Goal: Task Accomplishment & Management: Manage account settings

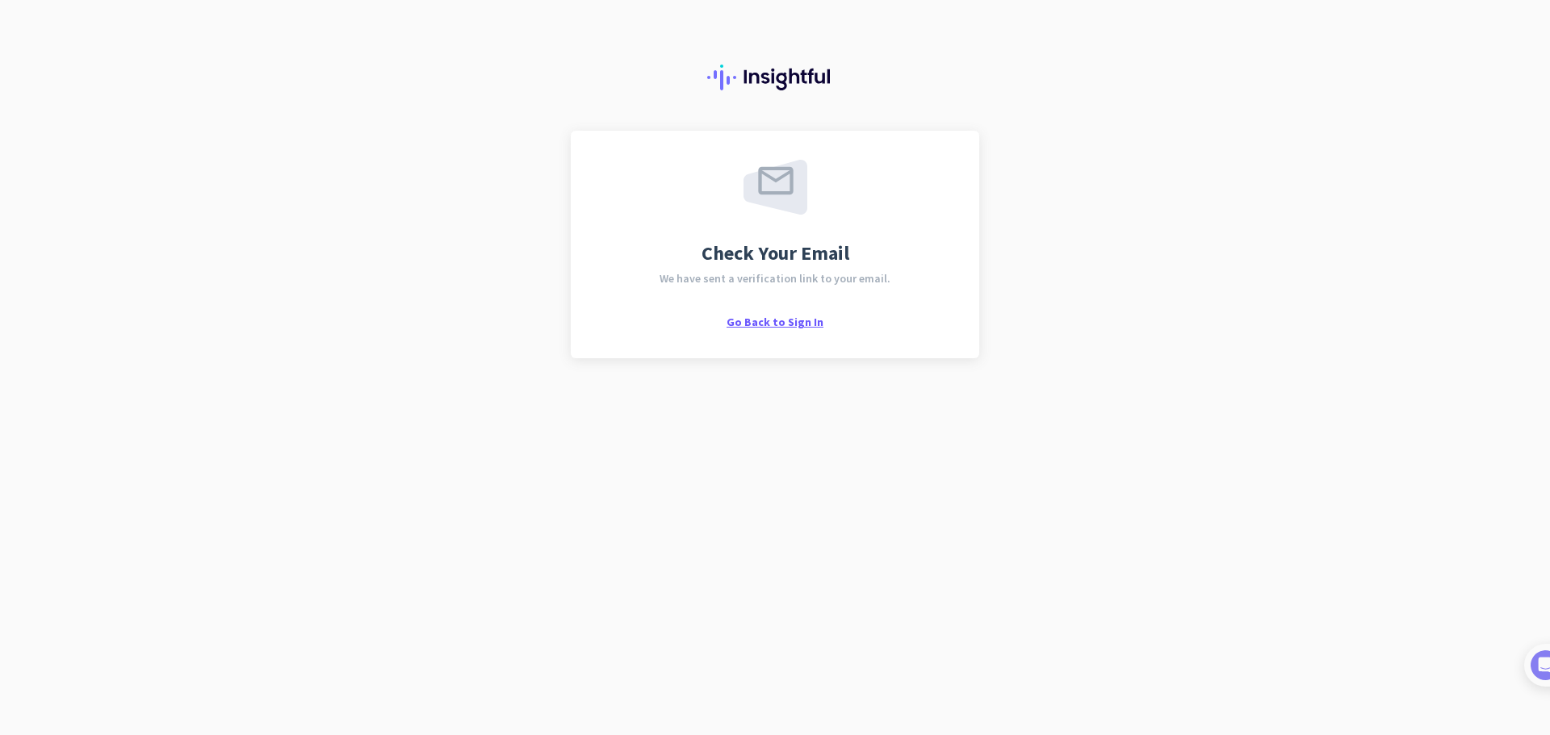
click at [773, 323] on span "Go Back to Sign In" at bounding box center [774, 322] width 97 height 15
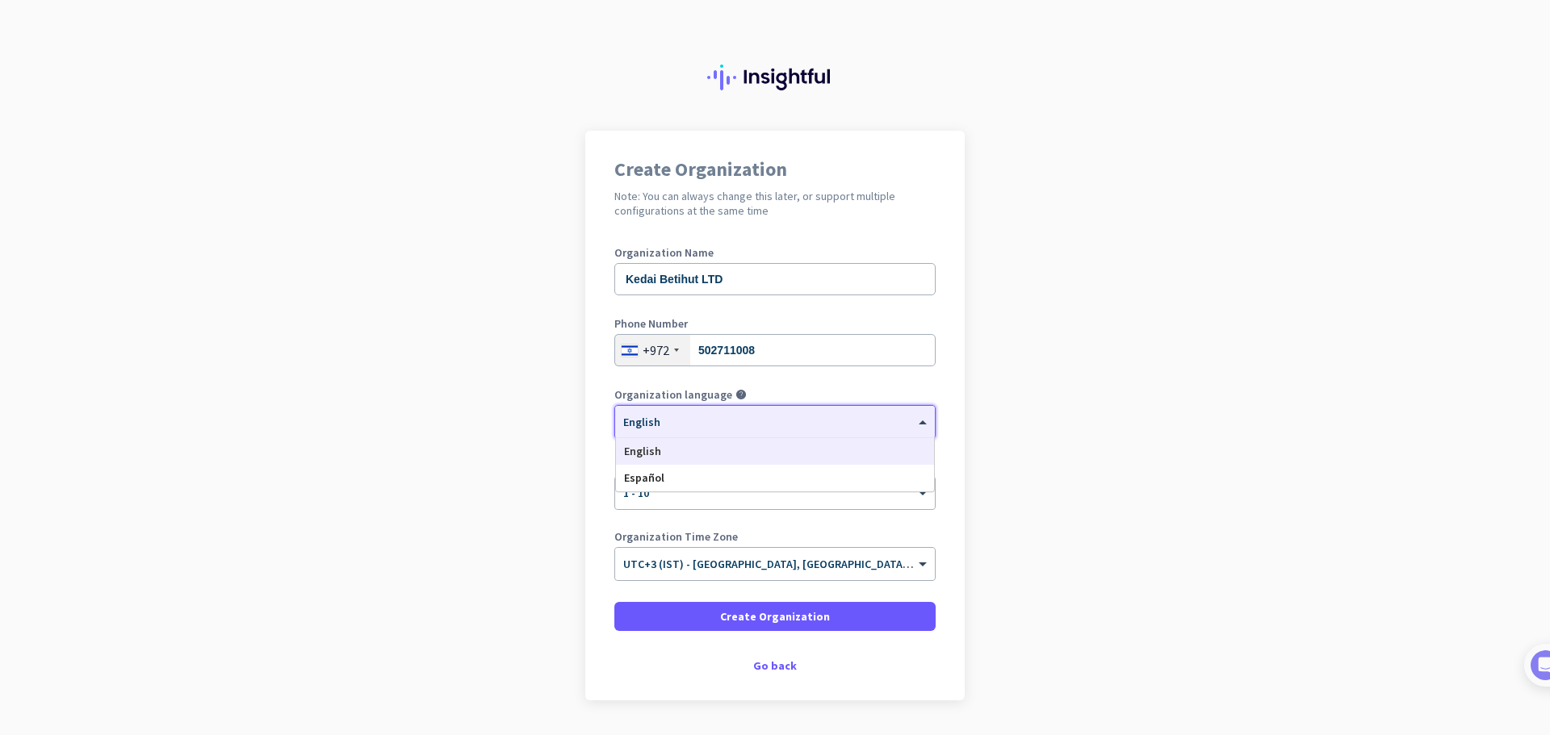
click at [758, 424] on div "× English" at bounding box center [764, 423] width 299 height 14
click at [1109, 417] on app-onboarding-organization "Create Organization Note: You can always change this later, or support multiple…" at bounding box center [775, 456] width 1550 height 651
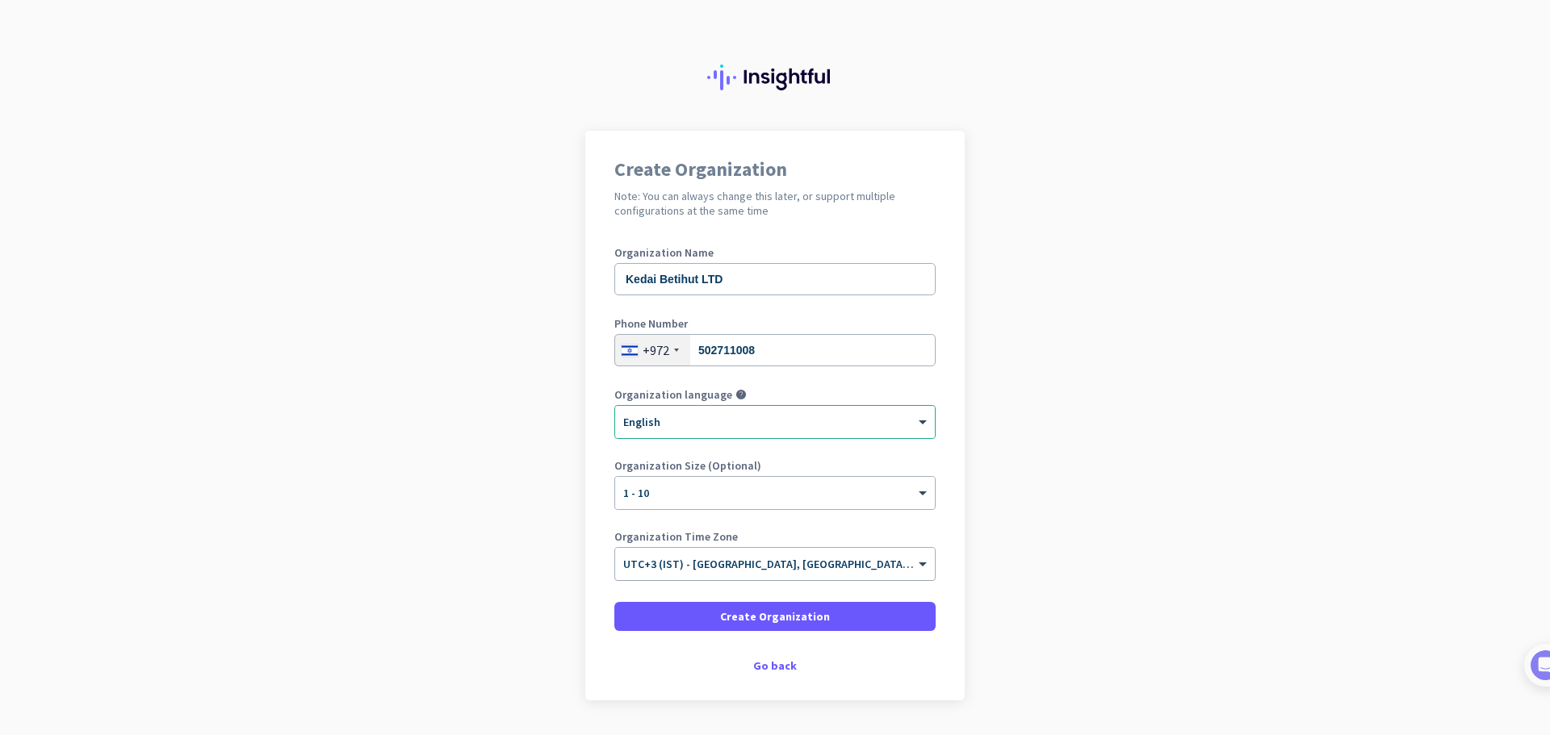
click at [857, 559] on input "text" at bounding box center [758, 559] width 271 height 12
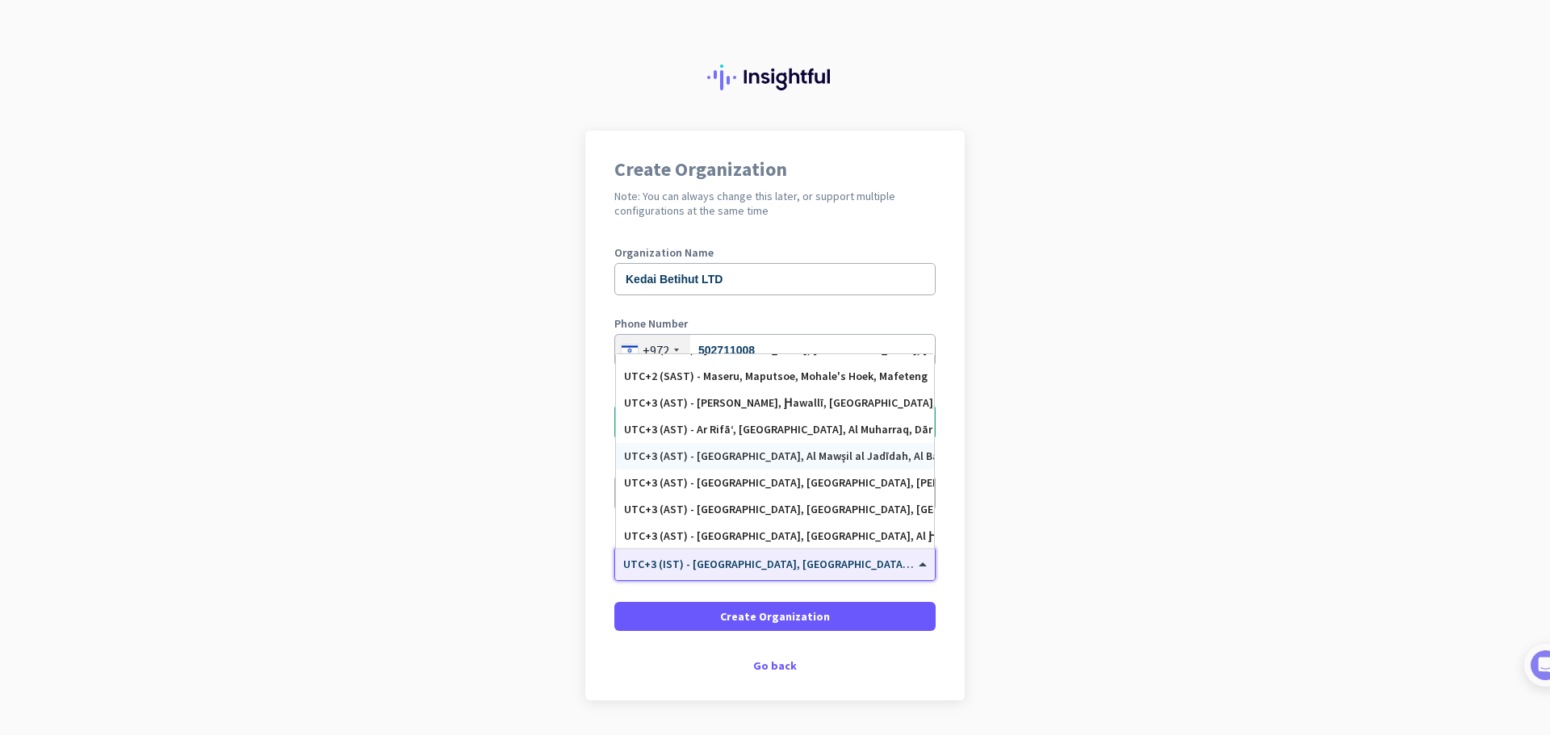
scroll to position [4920, 0]
click at [1145, 536] on app-onboarding-organization "Create Organization Note: You can always change this later, or support multiple…" at bounding box center [775, 456] width 1550 height 651
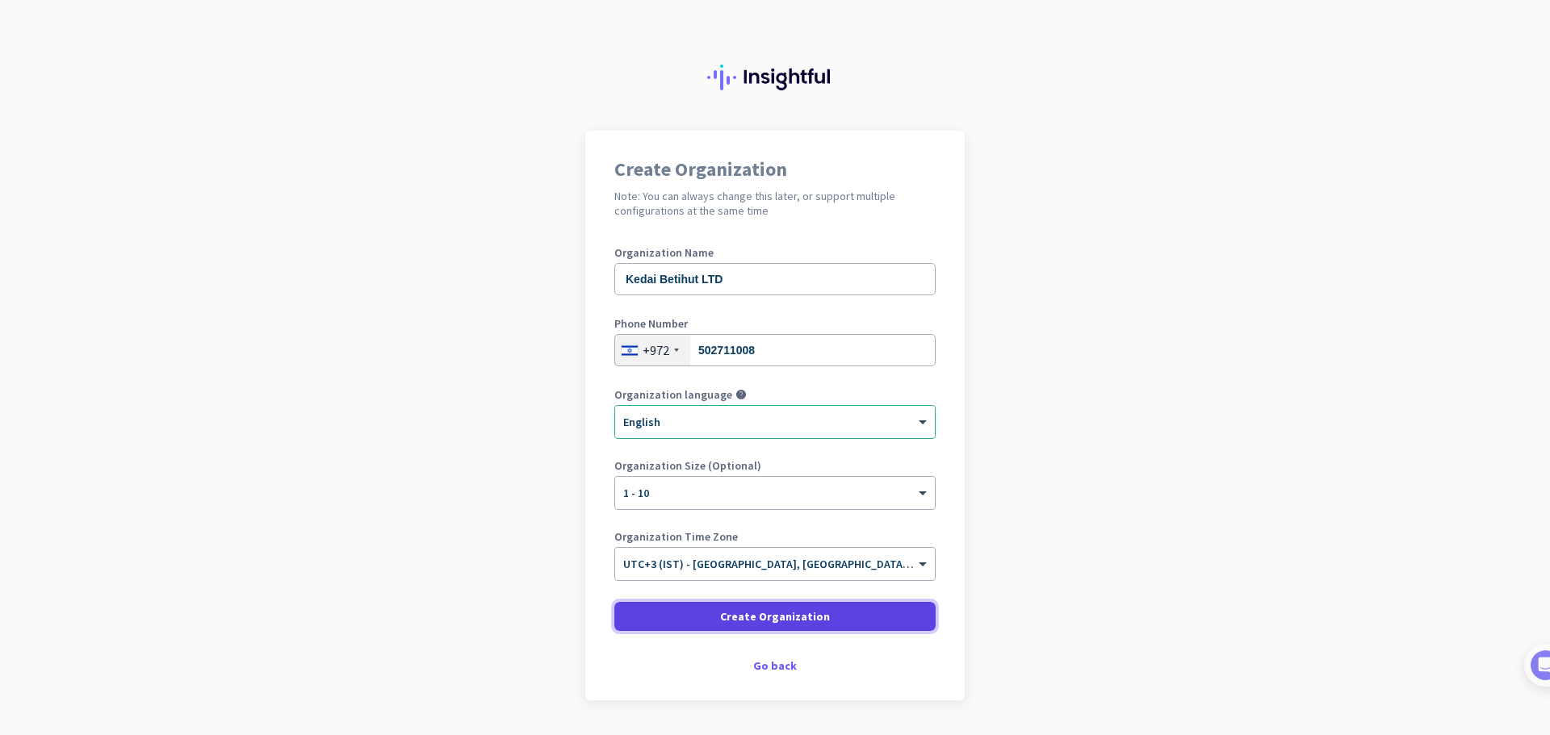
click at [855, 613] on span at bounding box center [774, 616] width 321 height 39
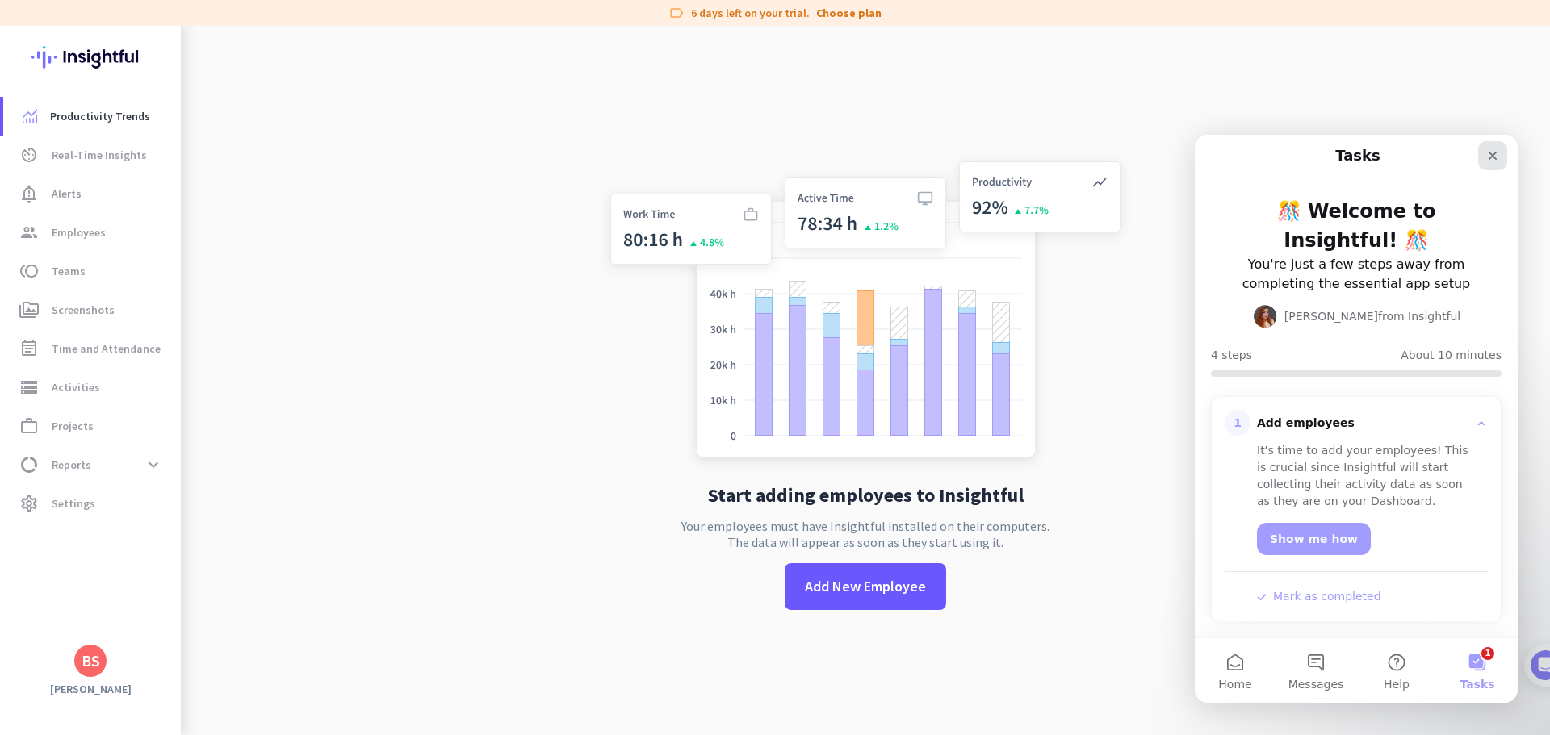
click at [1497, 153] on icon "Close" at bounding box center [1492, 155] width 13 height 13
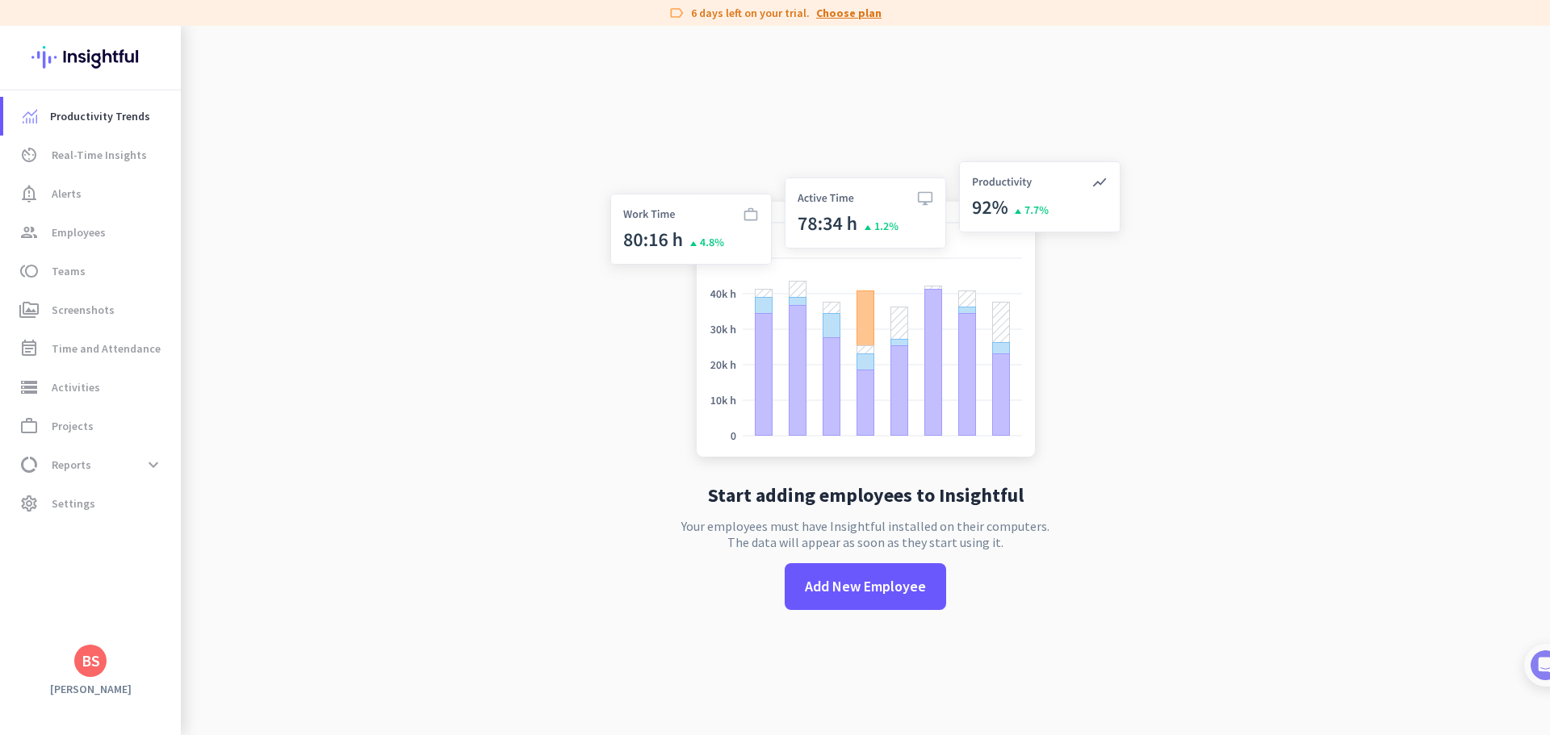
click at [847, 14] on link "Choose plan" at bounding box center [848, 13] width 65 height 16
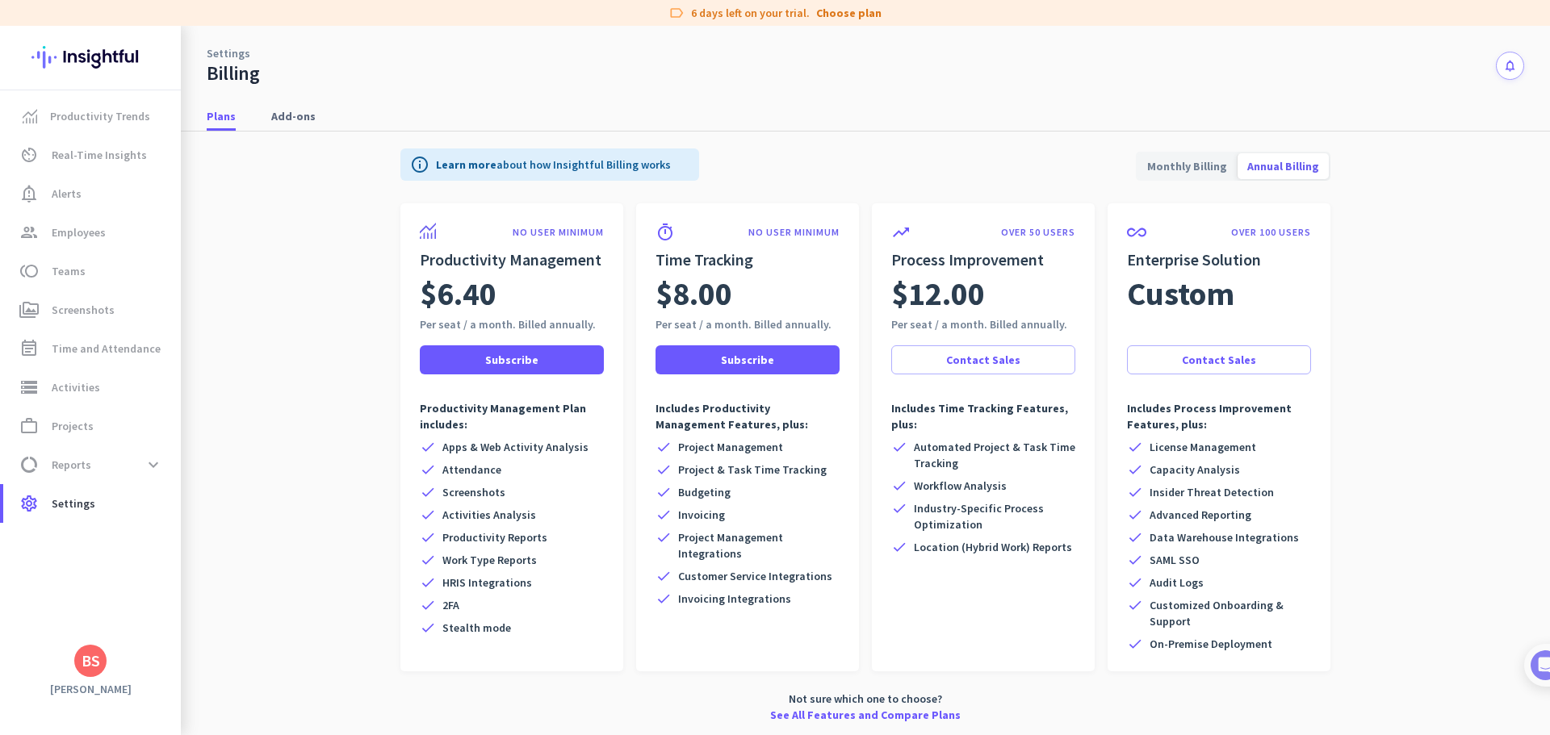
scroll to position [4, 0]
click at [91, 155] on span "Real-Time Insights" at bounding box center [99, 154] width 95 height 19
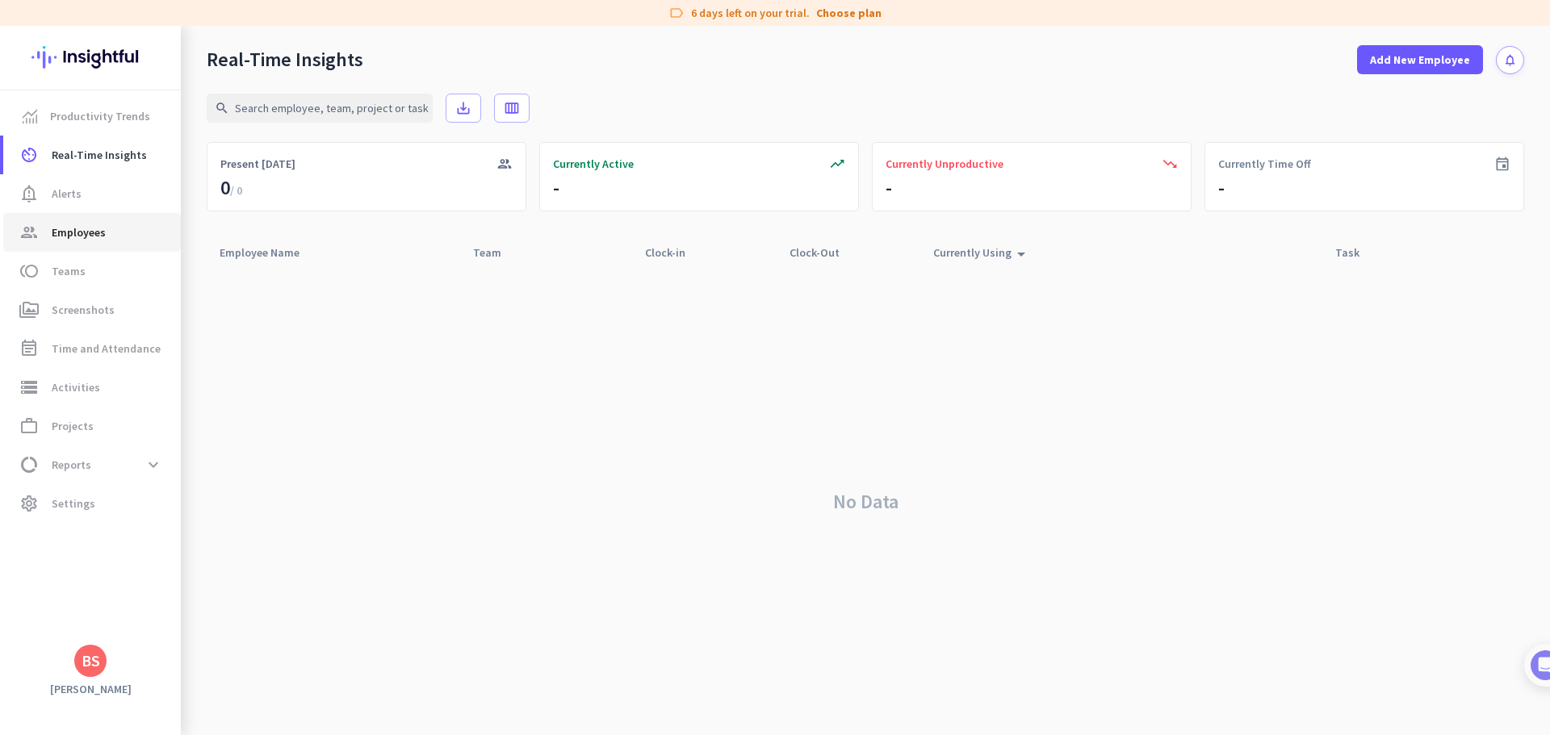
click at [101, 237] on span "Employees" at bounding box center [79, 232] width 54 height 19
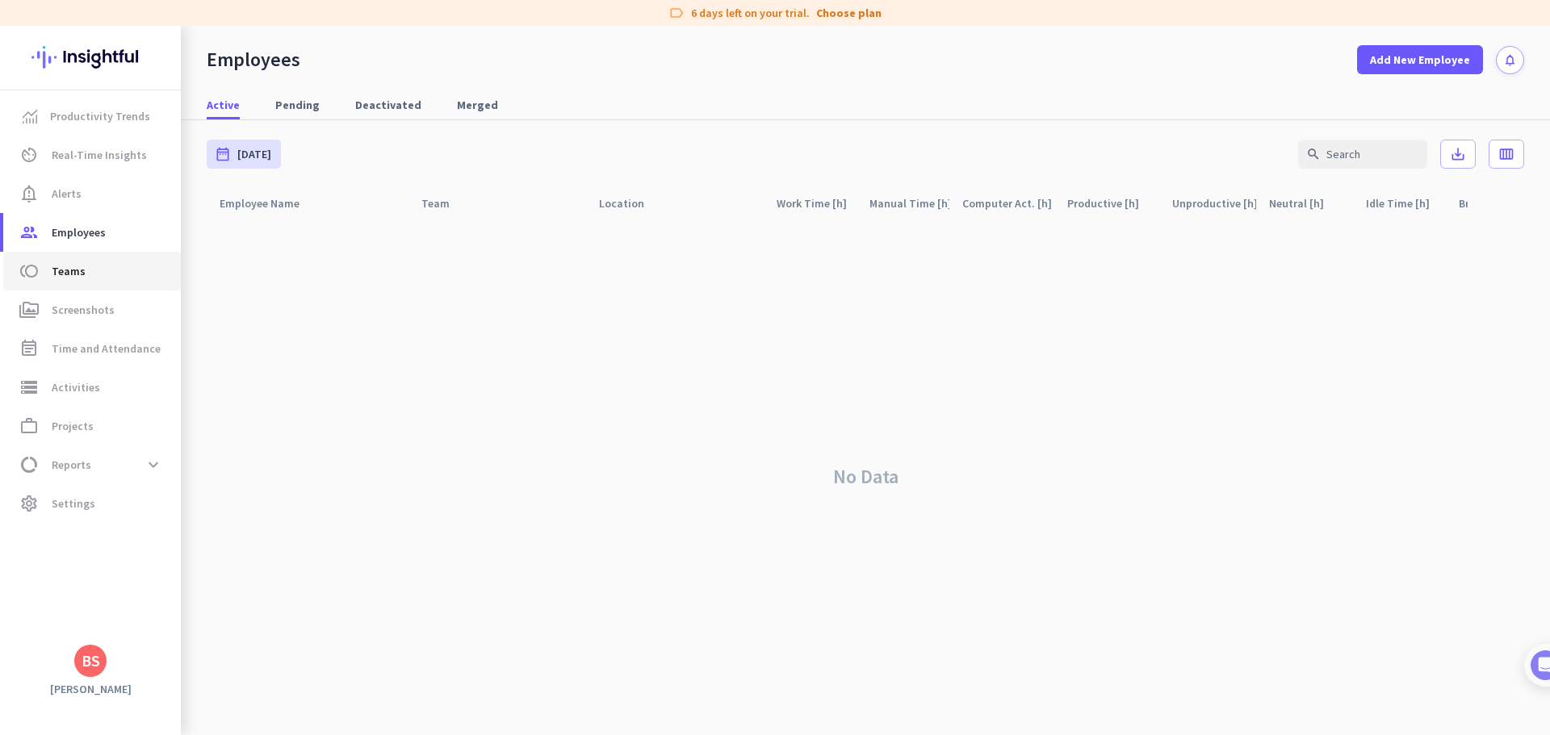
click at [91, 265] on span "toll Teams" at bounding box center [92, 271] width 152 height 19
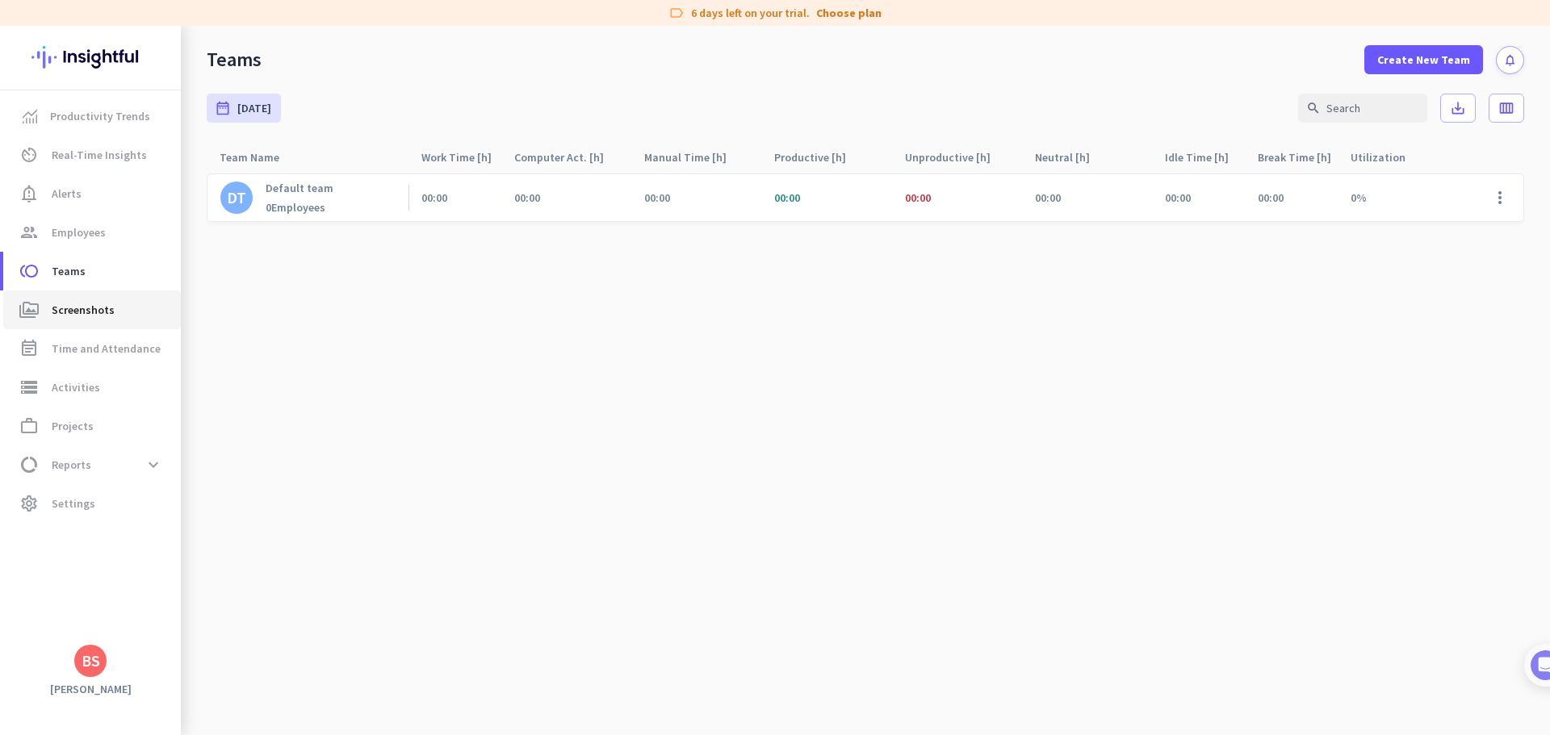
click at [93, 306] on span "Screenshots" at bounding box center [83, 309] width 63 height 19
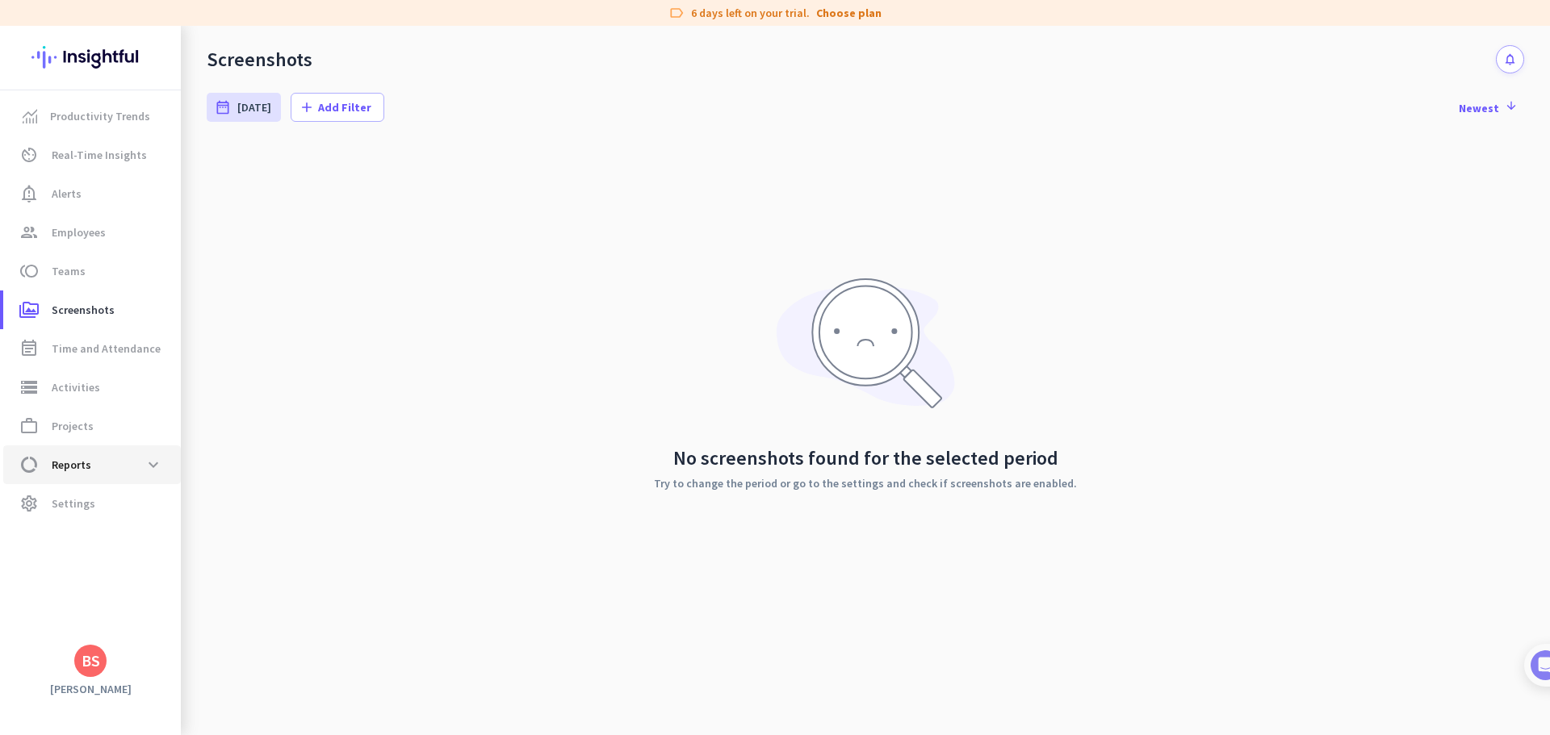
click at [86, 467] on span "Reports" at bounding box center [72, 464] width 40 height 19
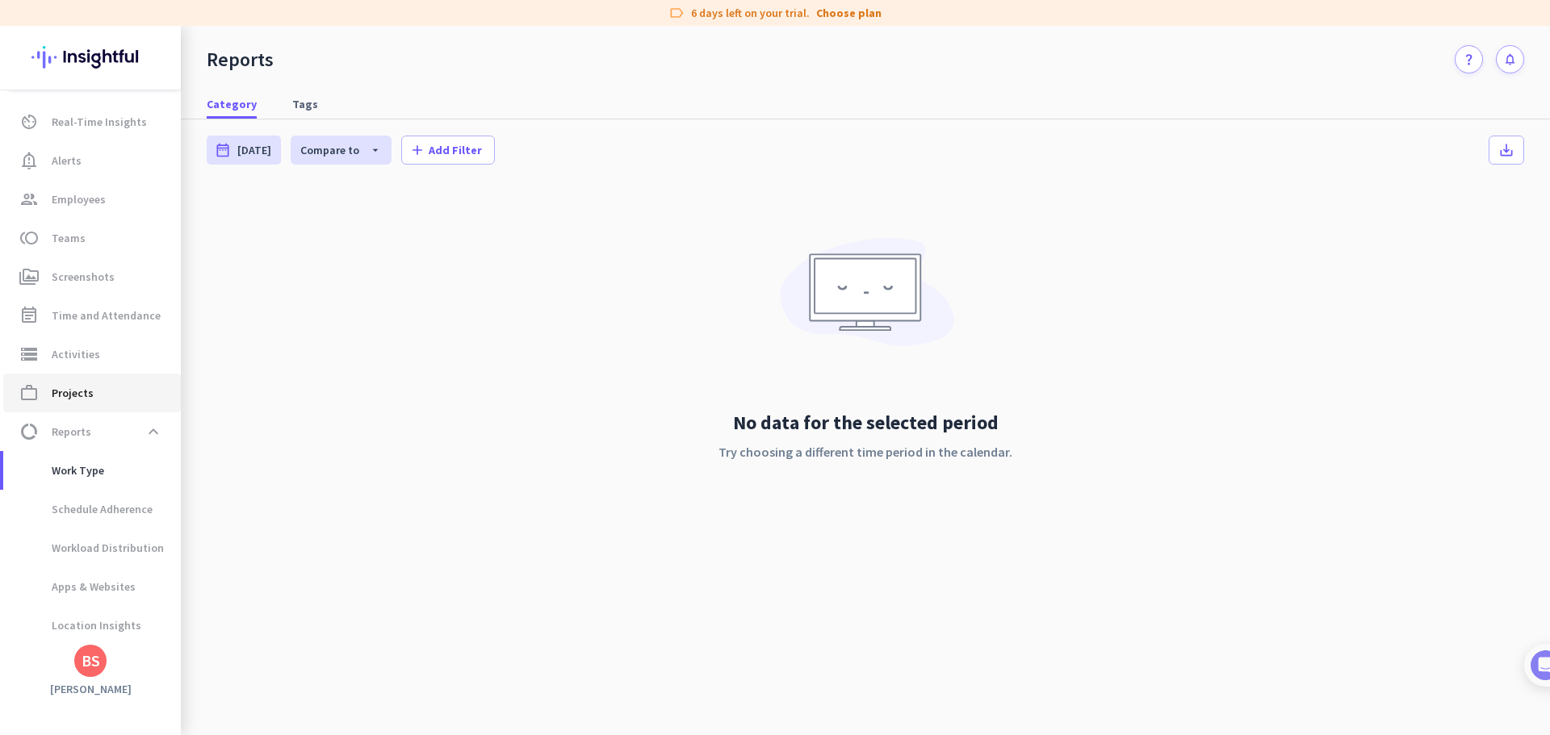
click at [76, 399] on span "Projects" at bounding box center [73, 392] width 42 height 19
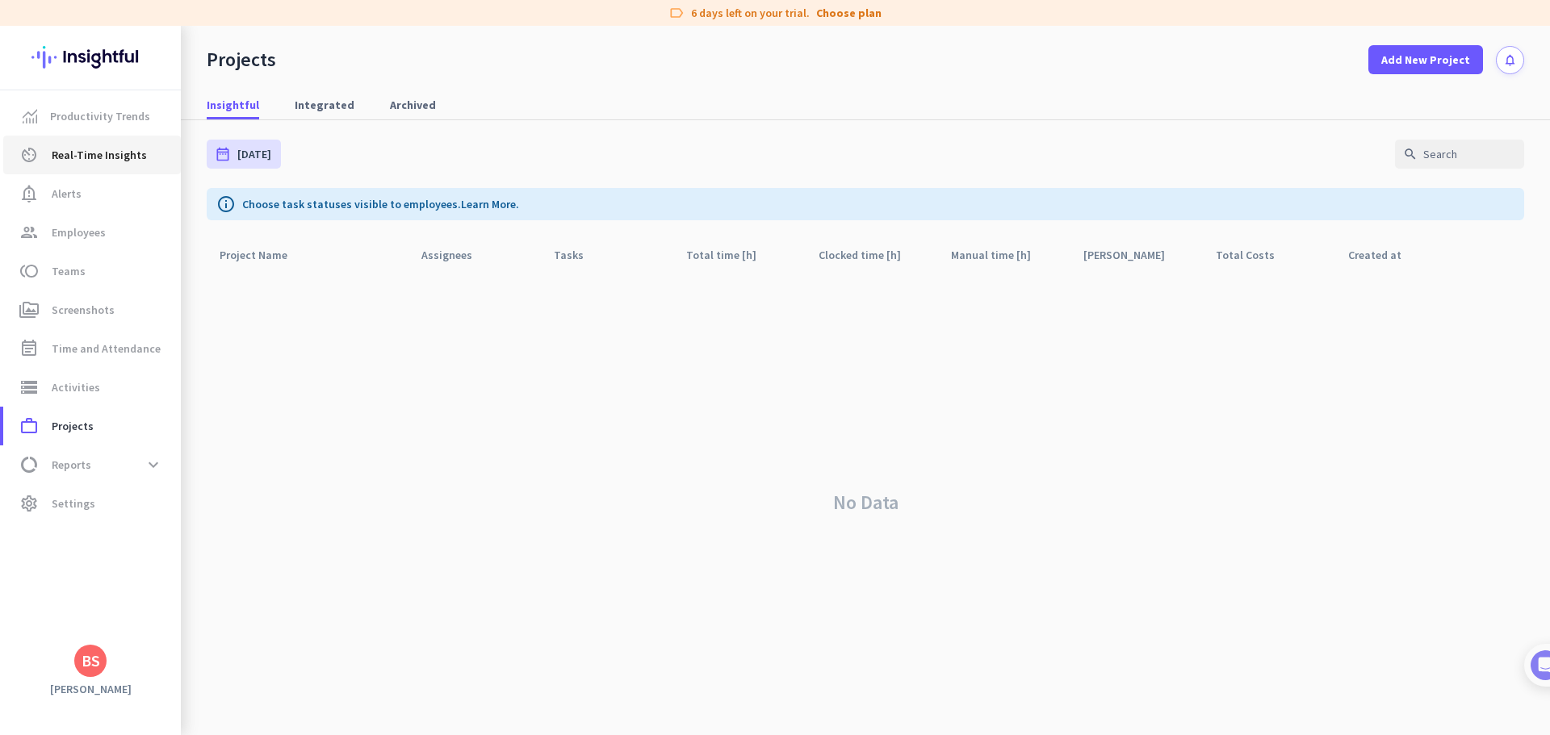
click at [98, 150] on span "Real-Time Insights" at bounding box center [99, 154] width 95 height 19
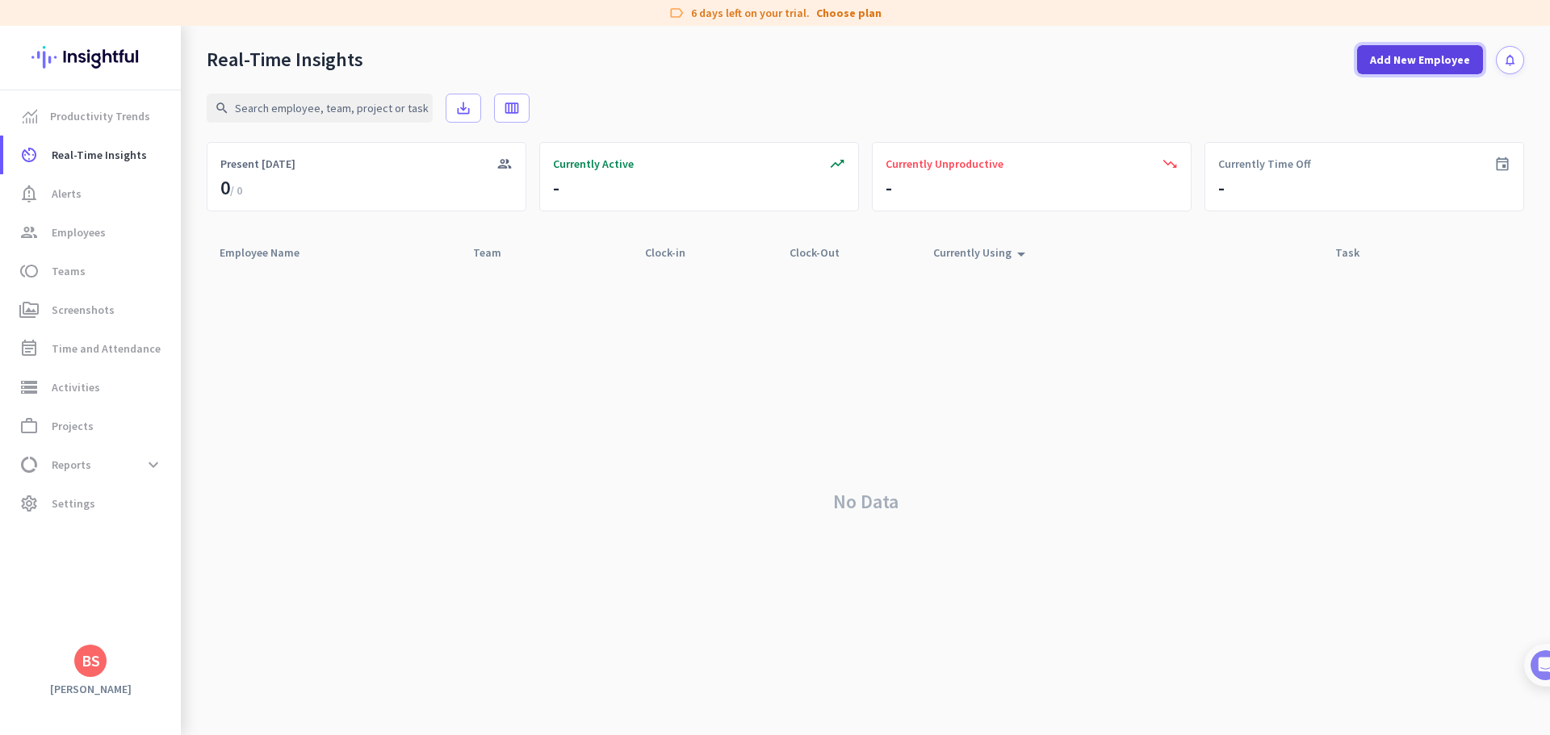
click at [1426, 61] on span "Add New Employee" at bounding box center [1420, 60] width 100 height 16
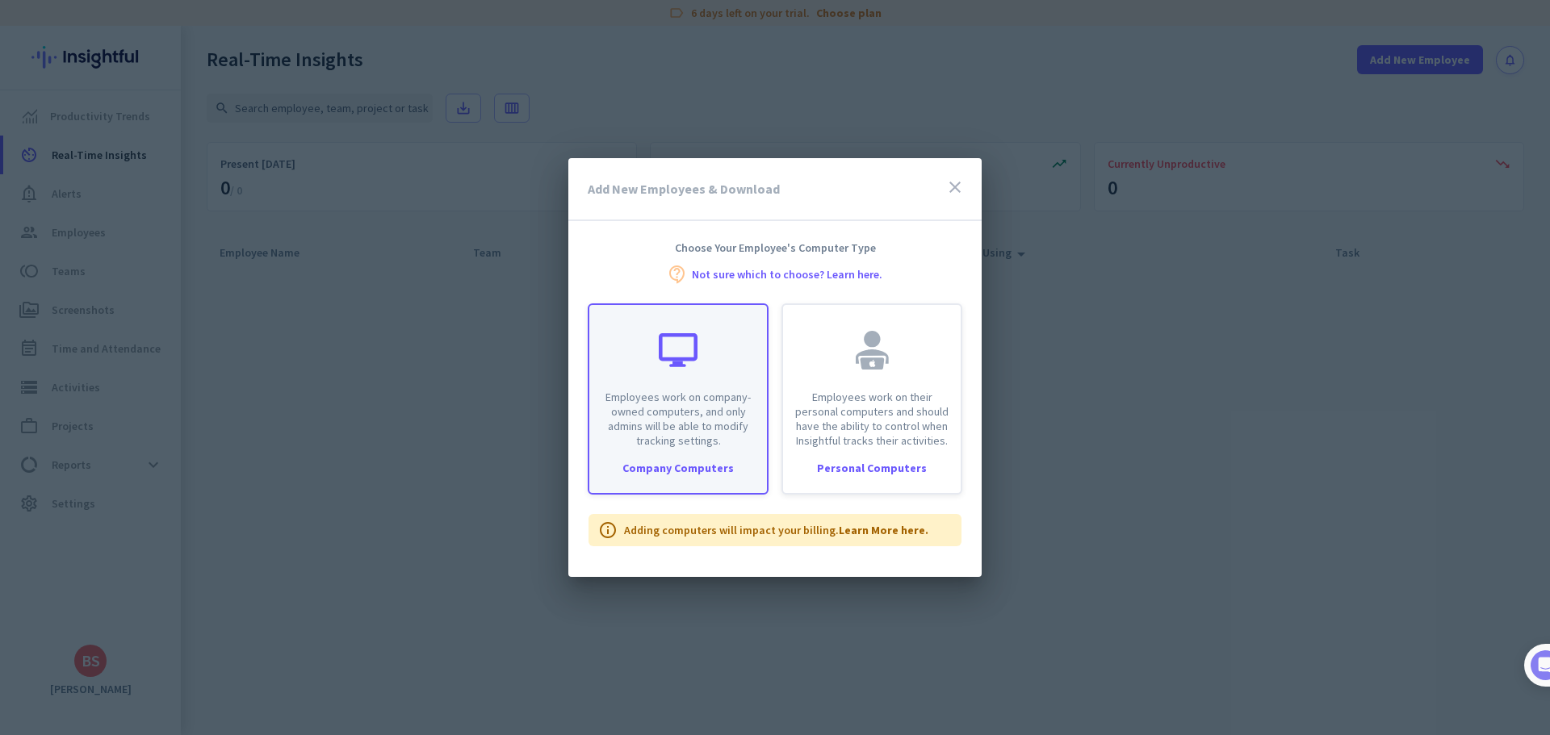
click at [656, 468] on div "Company Computers" at bounding box center [678, 468] width 178 height 11
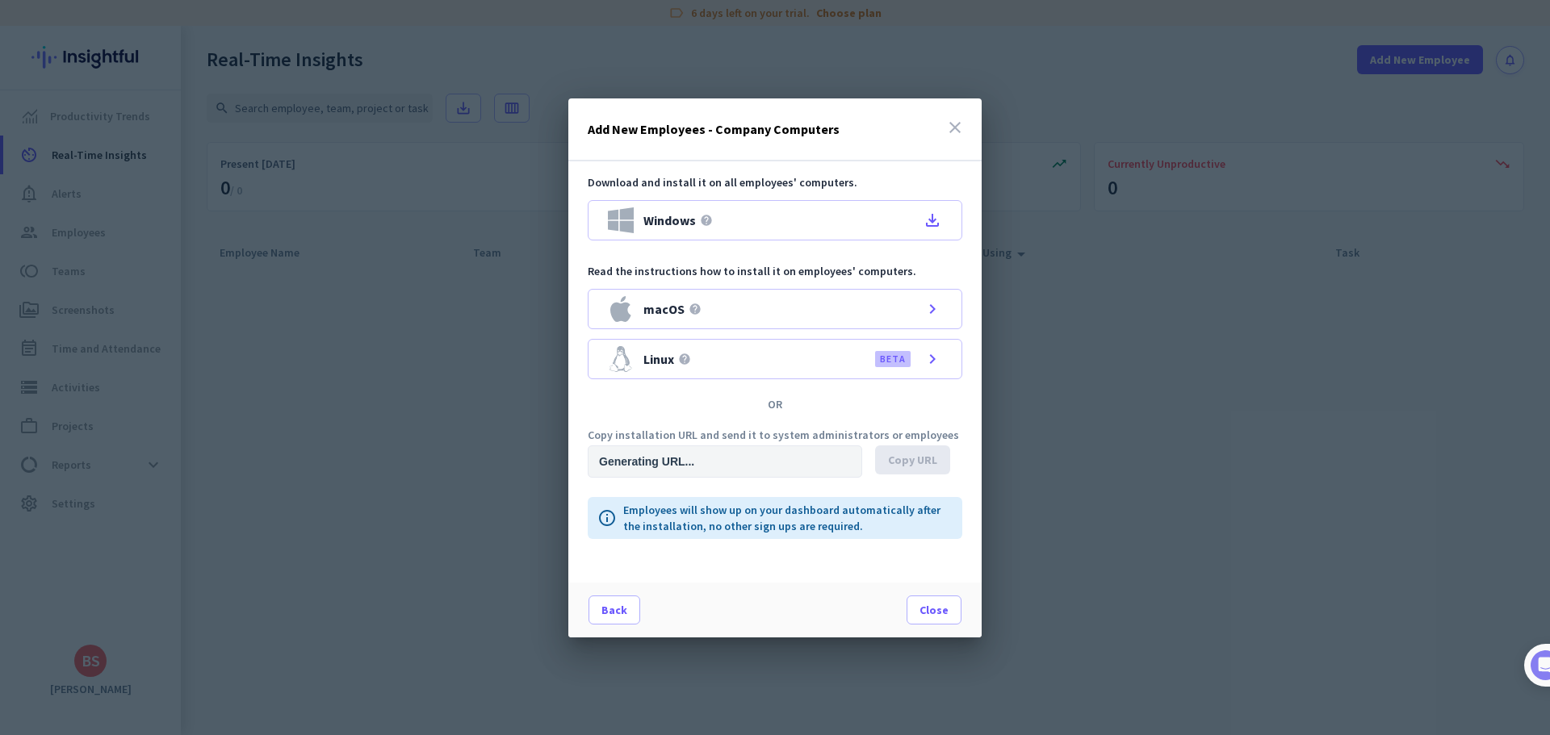
type input "https://app.insightful.io/#/installation/company?token=eyJhbGciOiJIUzI1NiIsInR5…"
click at [885, 224] on div "Windows help file_download" at bounding box center [775, 220] width 375 height 40
click at [943, 611] on span "Close" at bounding box center [933, 610] width 29 height 16
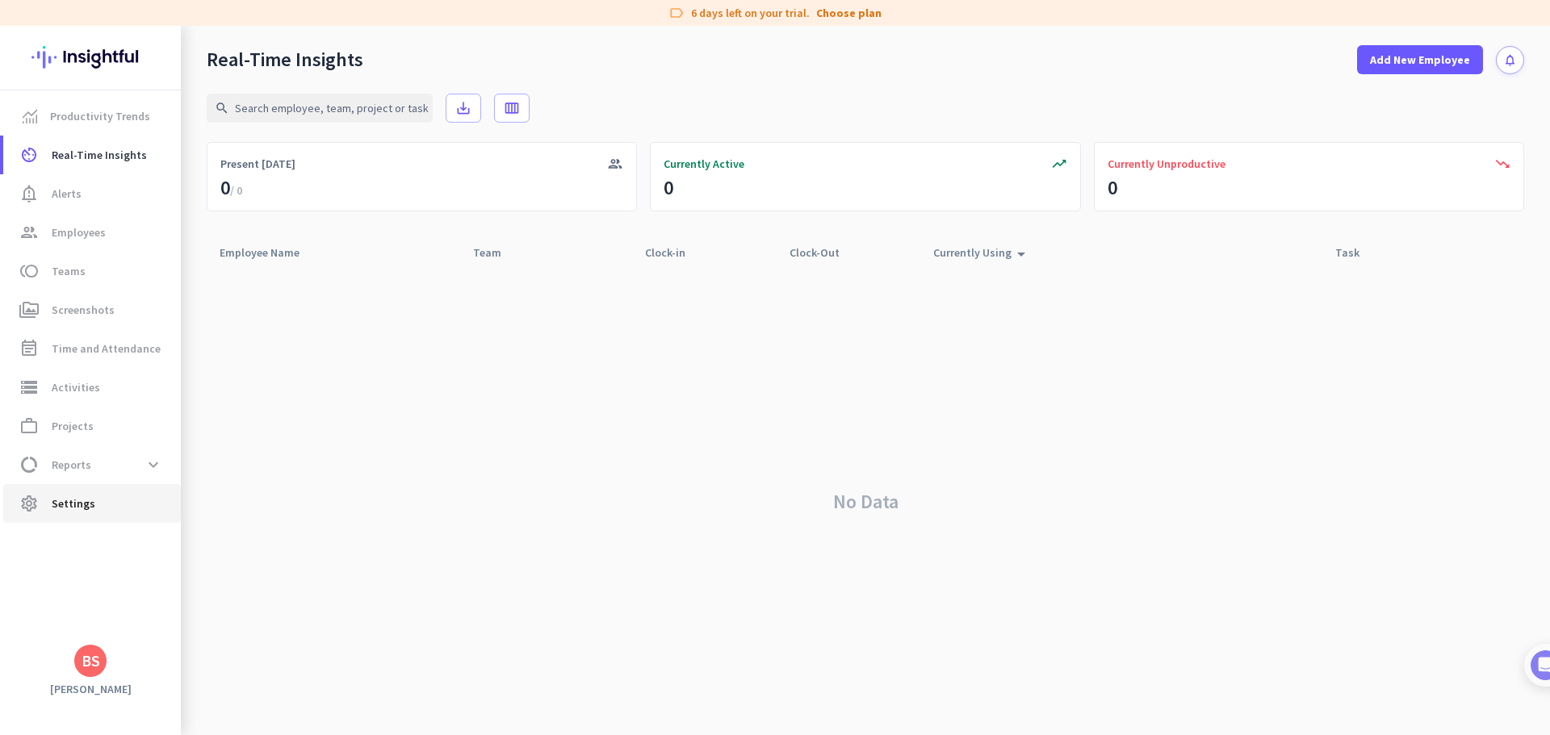
click at [85, 513] on link "settings Settings" at bounding box center [92, 503] width 178 height 39
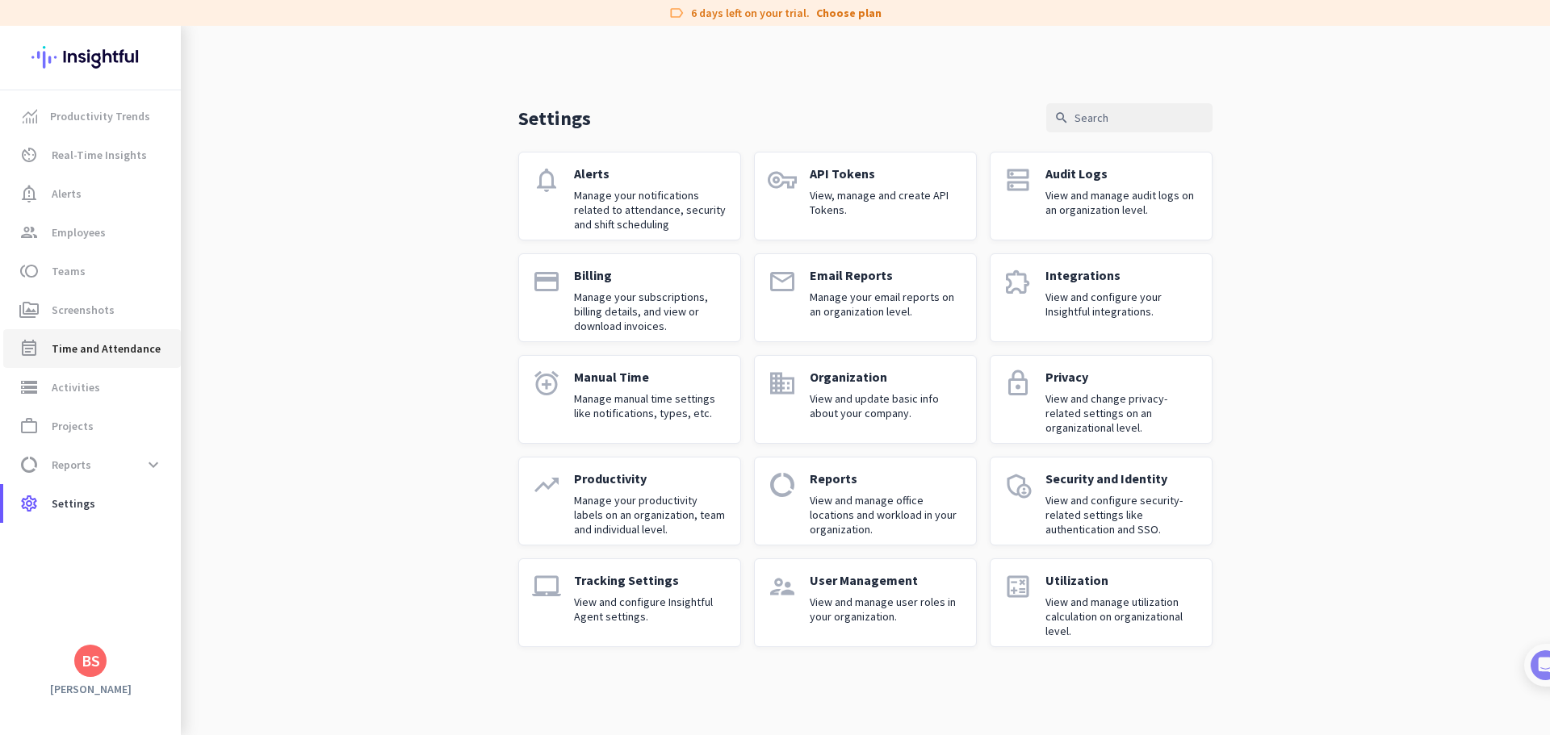
click at [96, 350] on span "Time and Attendance" at bounding box center [106, 348] width 109 height 19
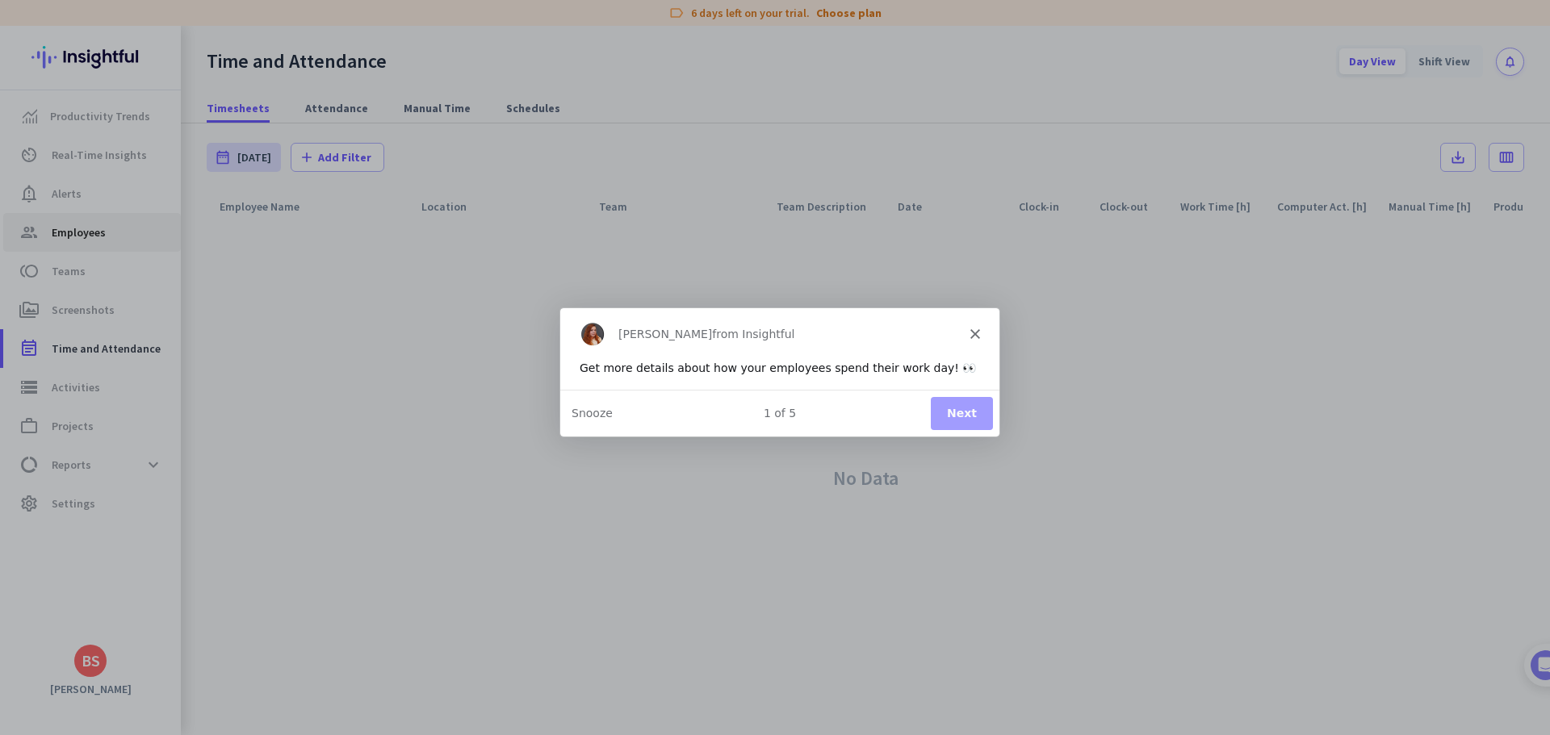
click at [82, 241] on div "Product tour overlay" at bounding box center [775, 367] width 1550 height 735
click at [975, 416] on button "Next" at bounding box center [961, 412] width 62 height 33
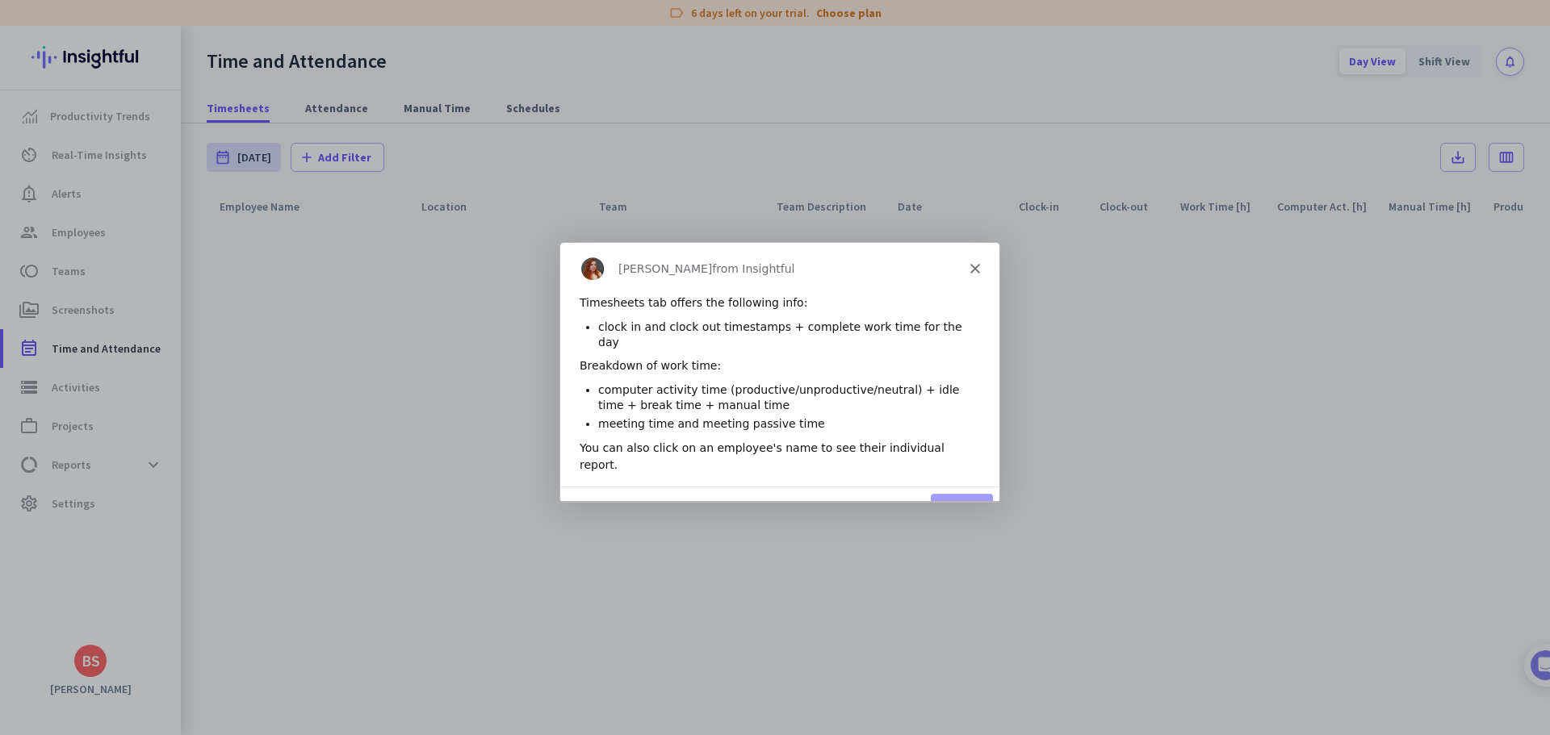
click at [968, 493] on button "Next" at bounding box center [961, 509] width 62 height 33
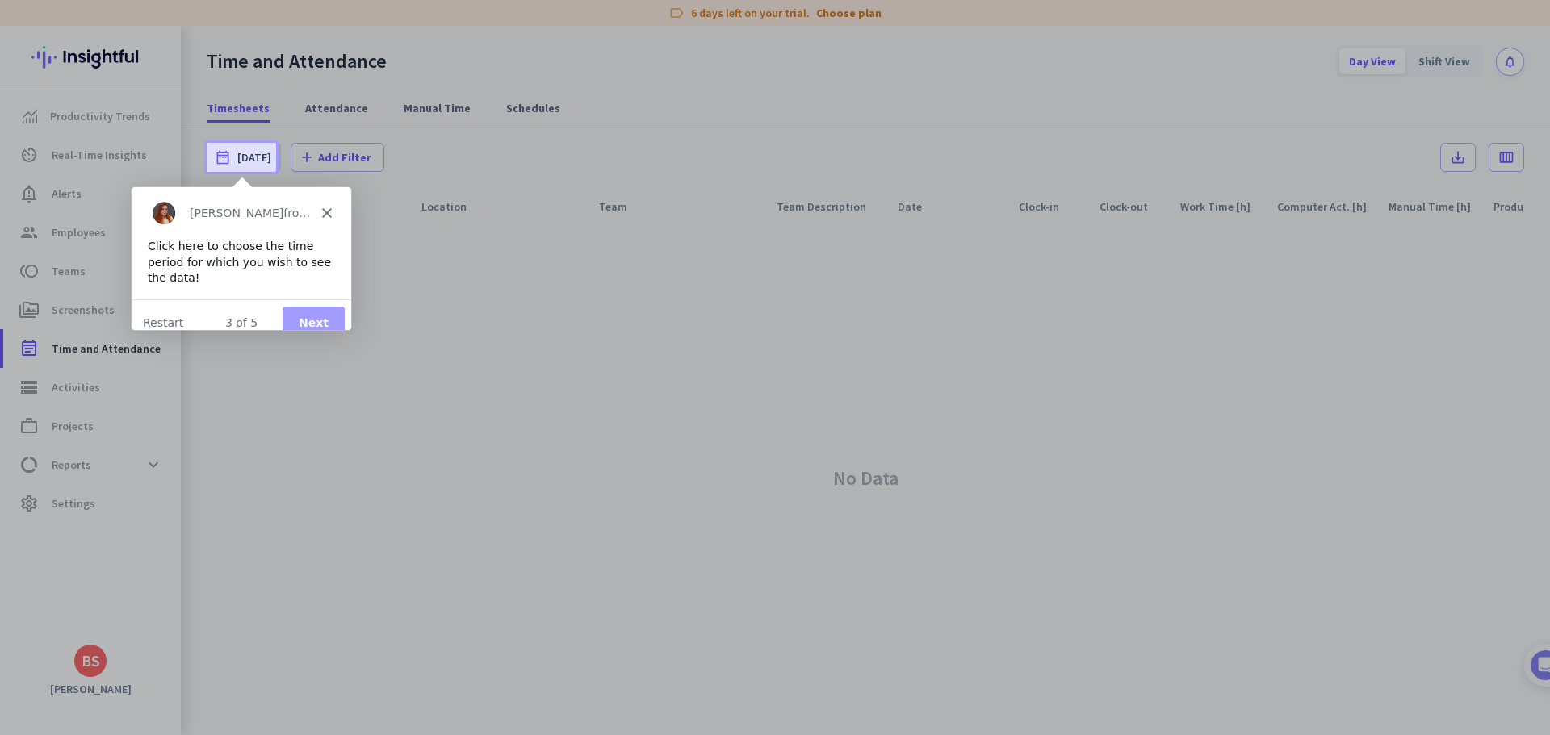
click at [310, 306] on button "Next" at bounding box center [313, 322] width 62 height 33
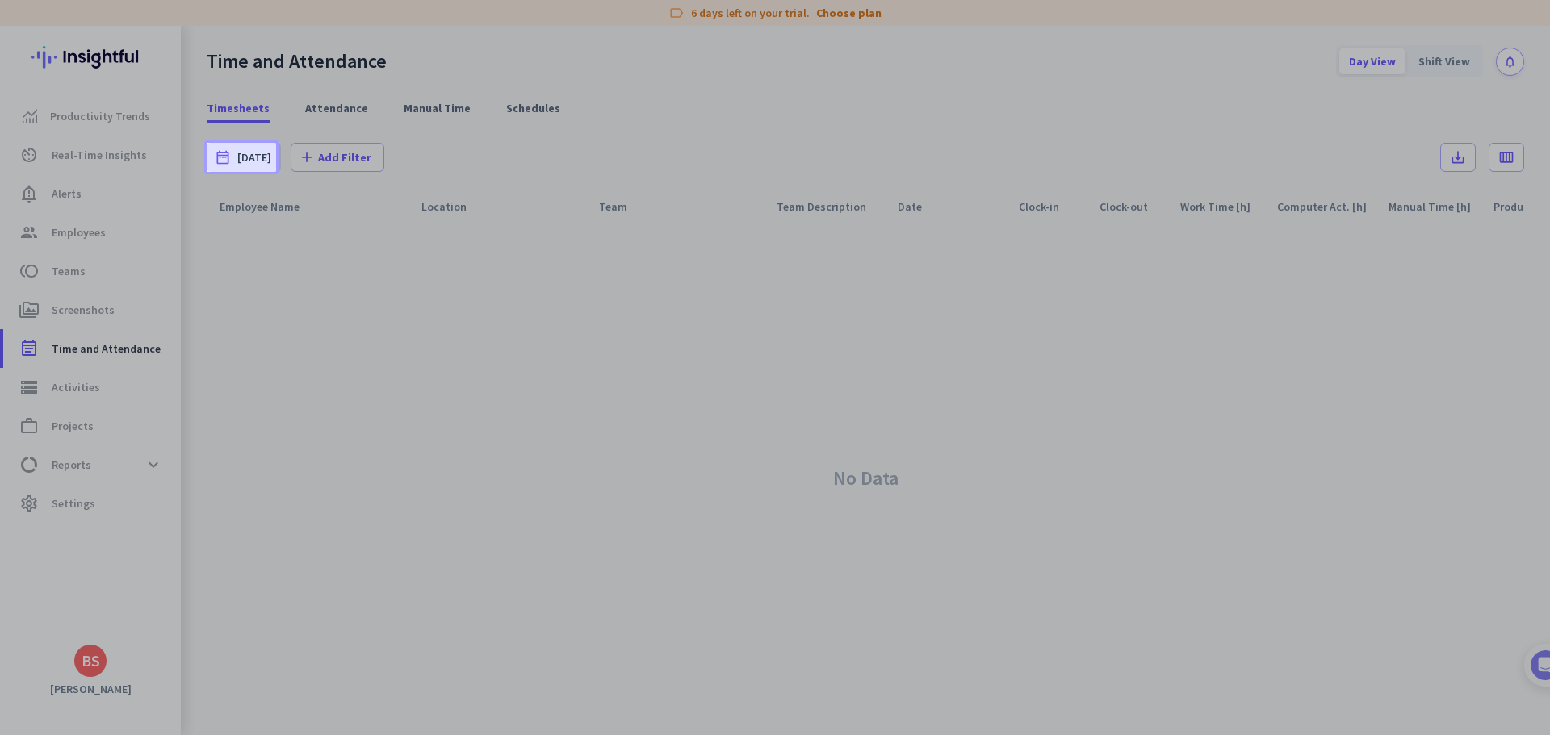
click at [315, 309] on button "Next" at bounding box center [313, 322] width 62 height 33
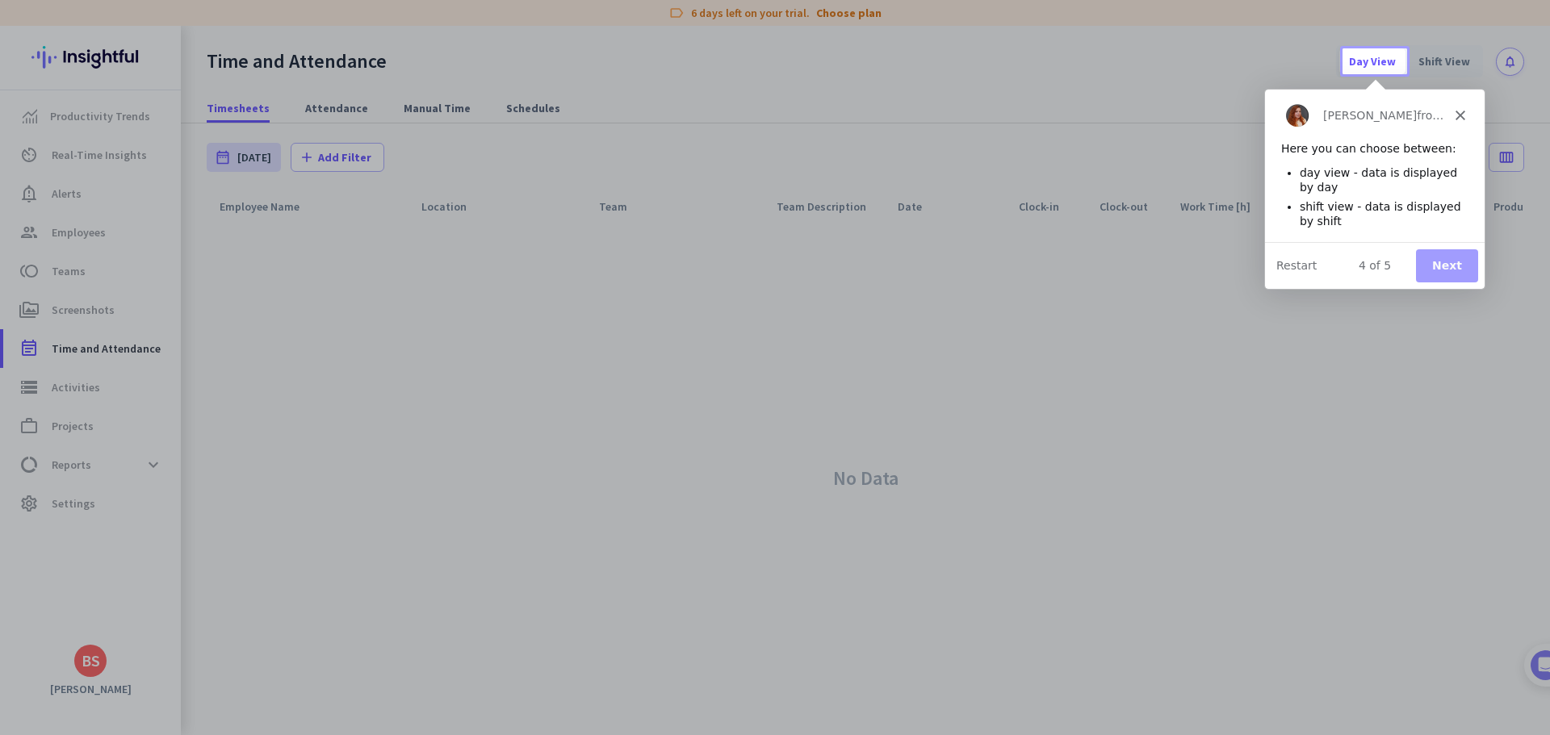
click at [1451, 265] on button "Next" at bounding box center [1446, 265] width 62 height 33
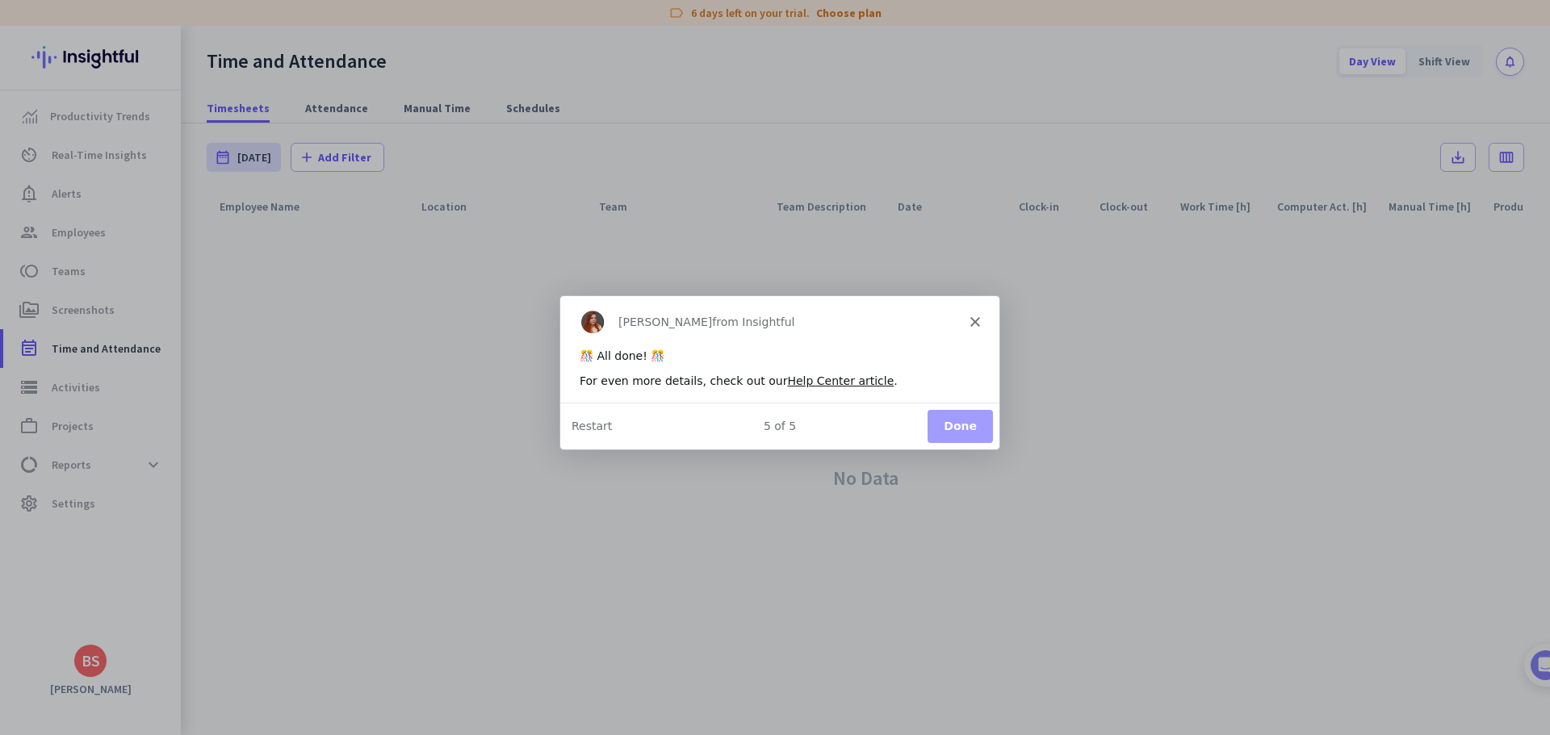
click at [948, 425] on button "Done" at bounding box center [959, 424] width 65 height 33
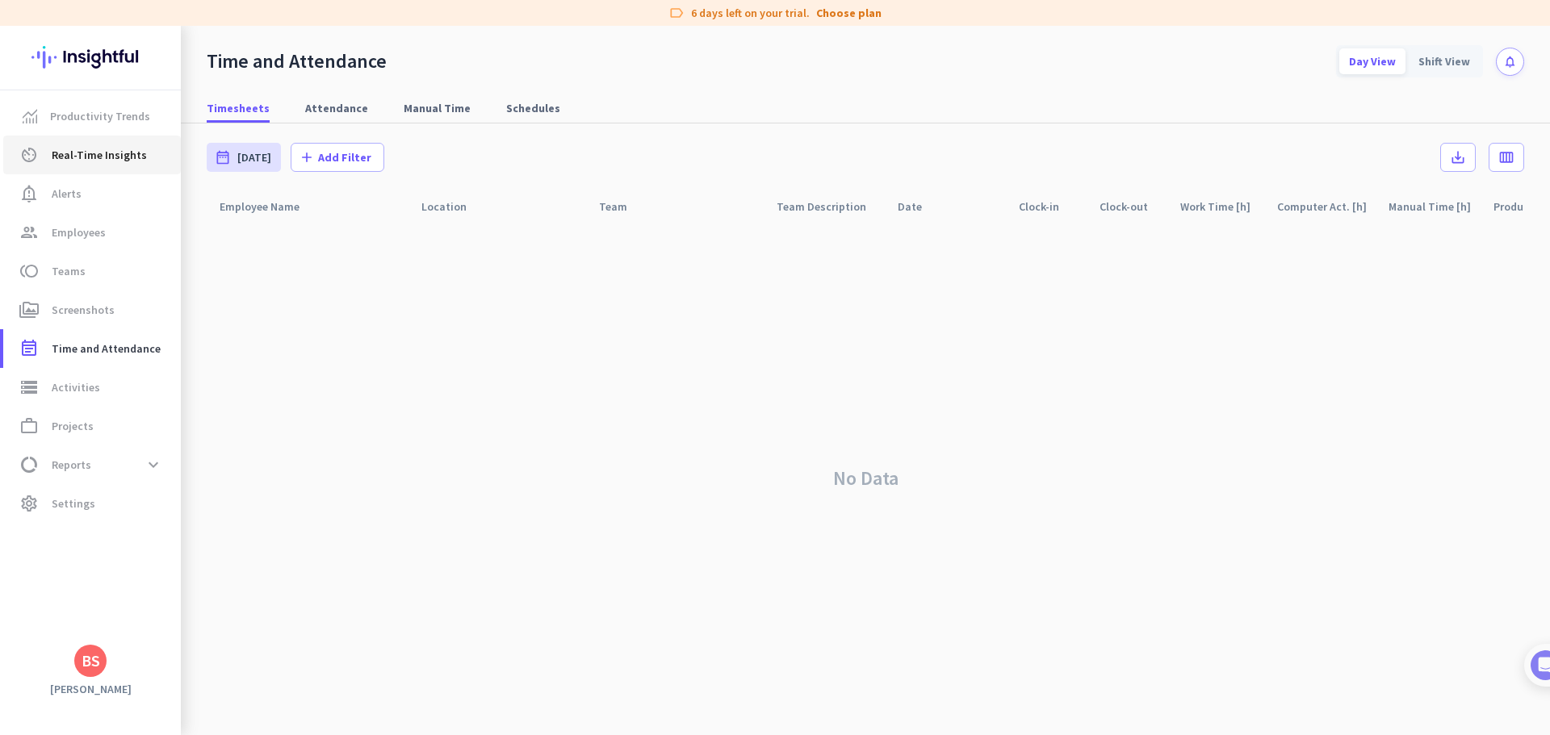
click at [101, 162] on span "Real-Time Insights" at bounding box center [99, 154] width 95 height 19
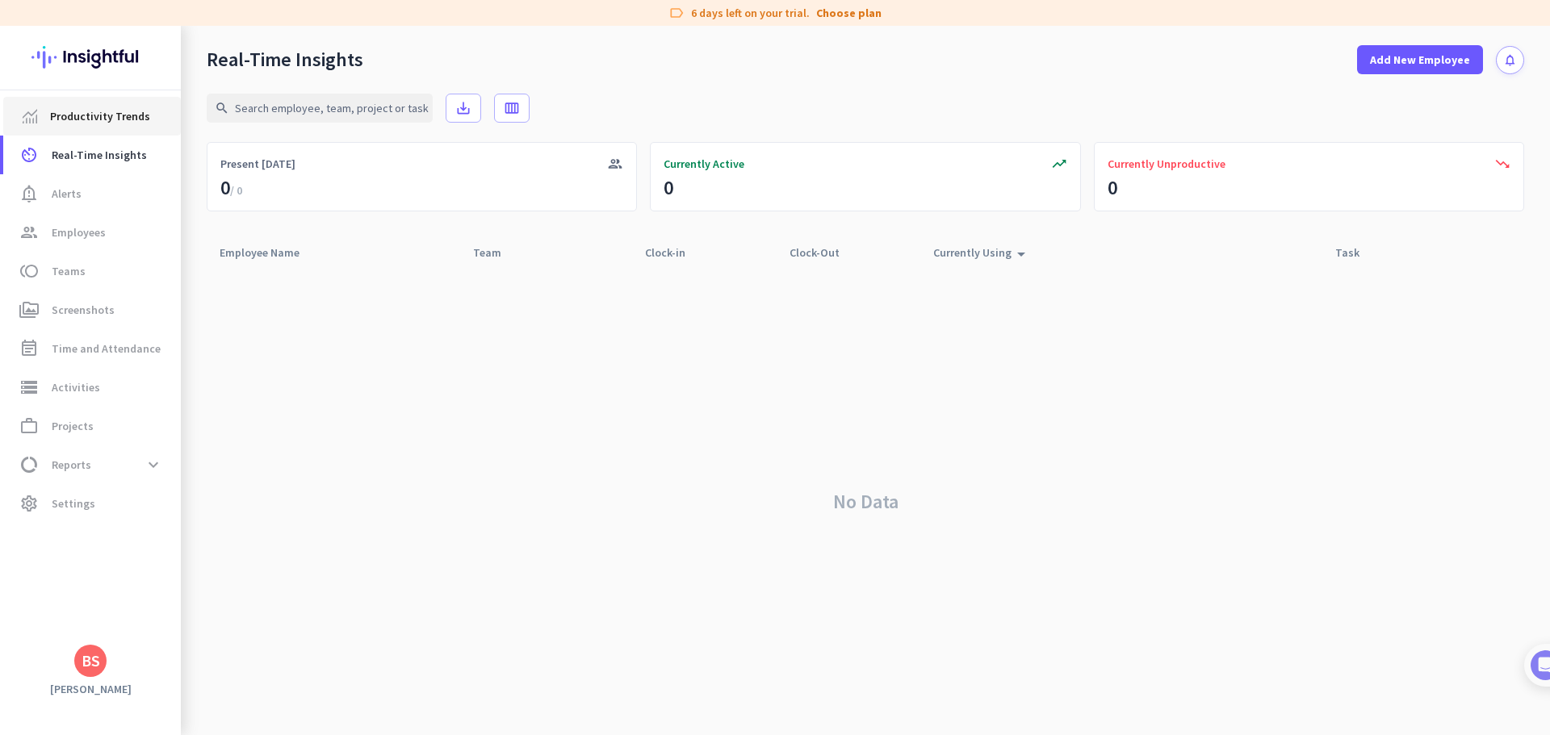
click at [84, 117] on span "Productivity Trends" at bounding box center [100, 116] width 100 height 19
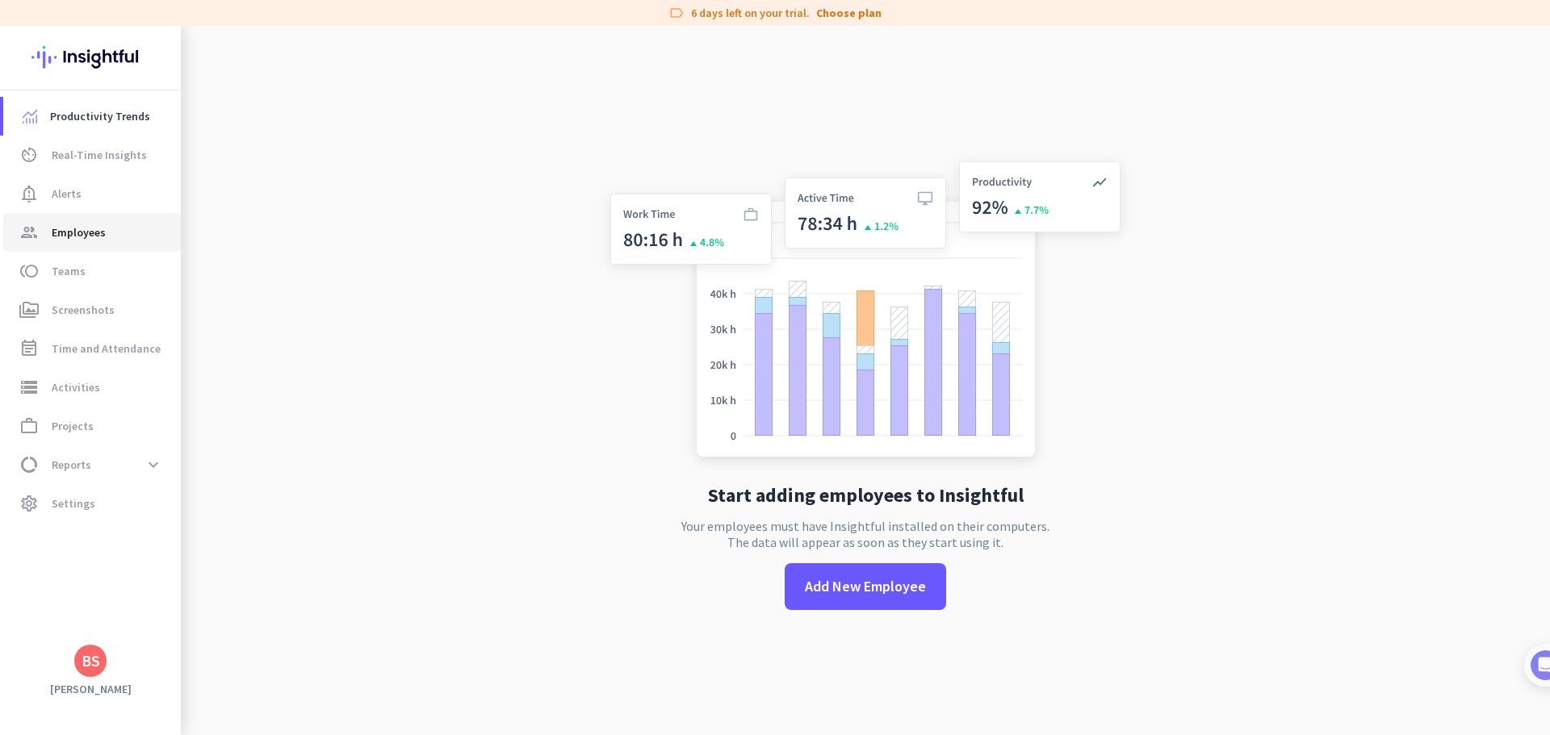
click at [73, 230] on span "Employees" at bounding box center [79, 232] width 54 height 19
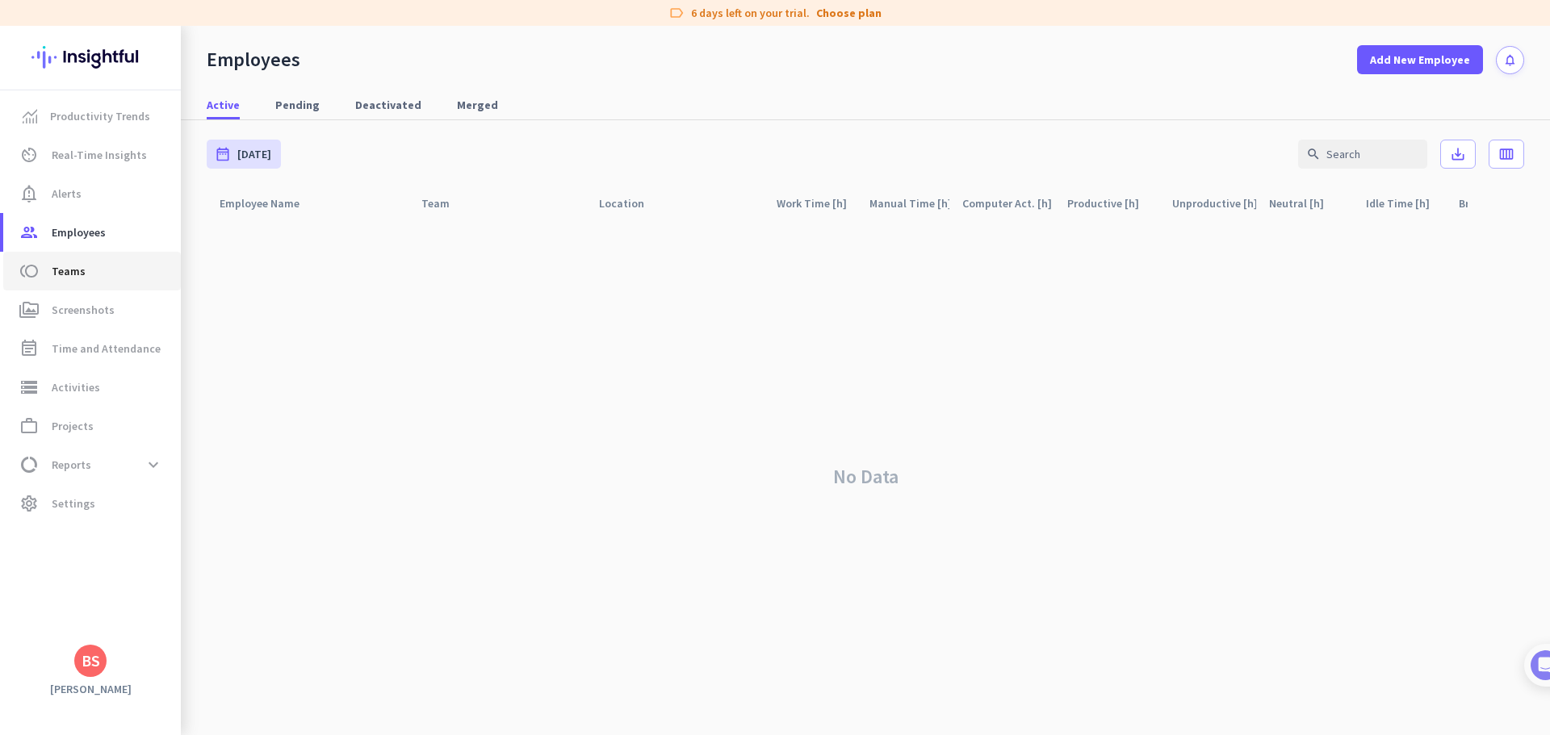
click at [75, 270] on span "Teams" at bounding box center [69, 271] width 34 height 19
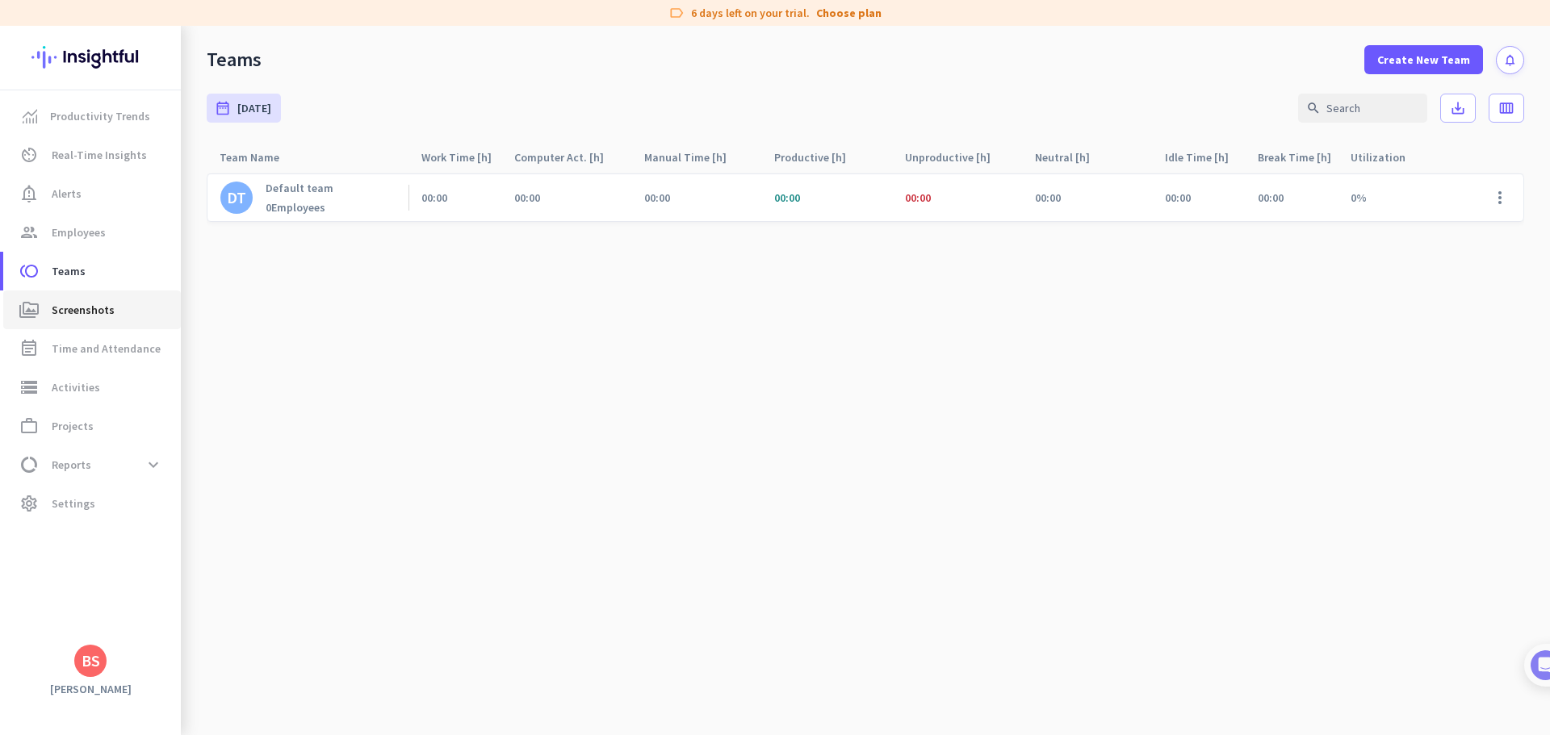
click at [81, 310] on span "Screenshots" at bounding box center [83, 309] width 63 height 19
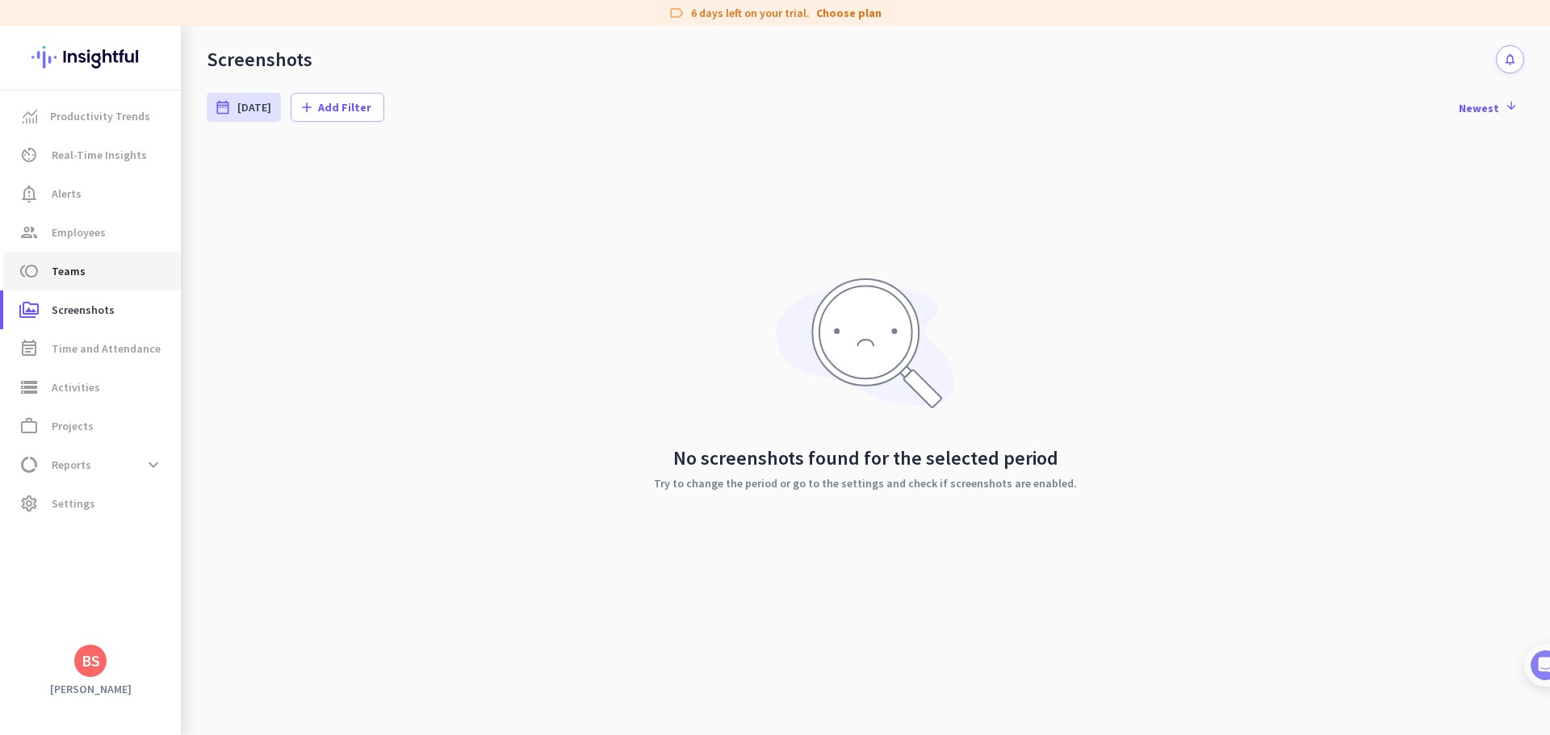
click at [32, 266] on icon "toll" at bounding box center [28, 271] width 19 height 19
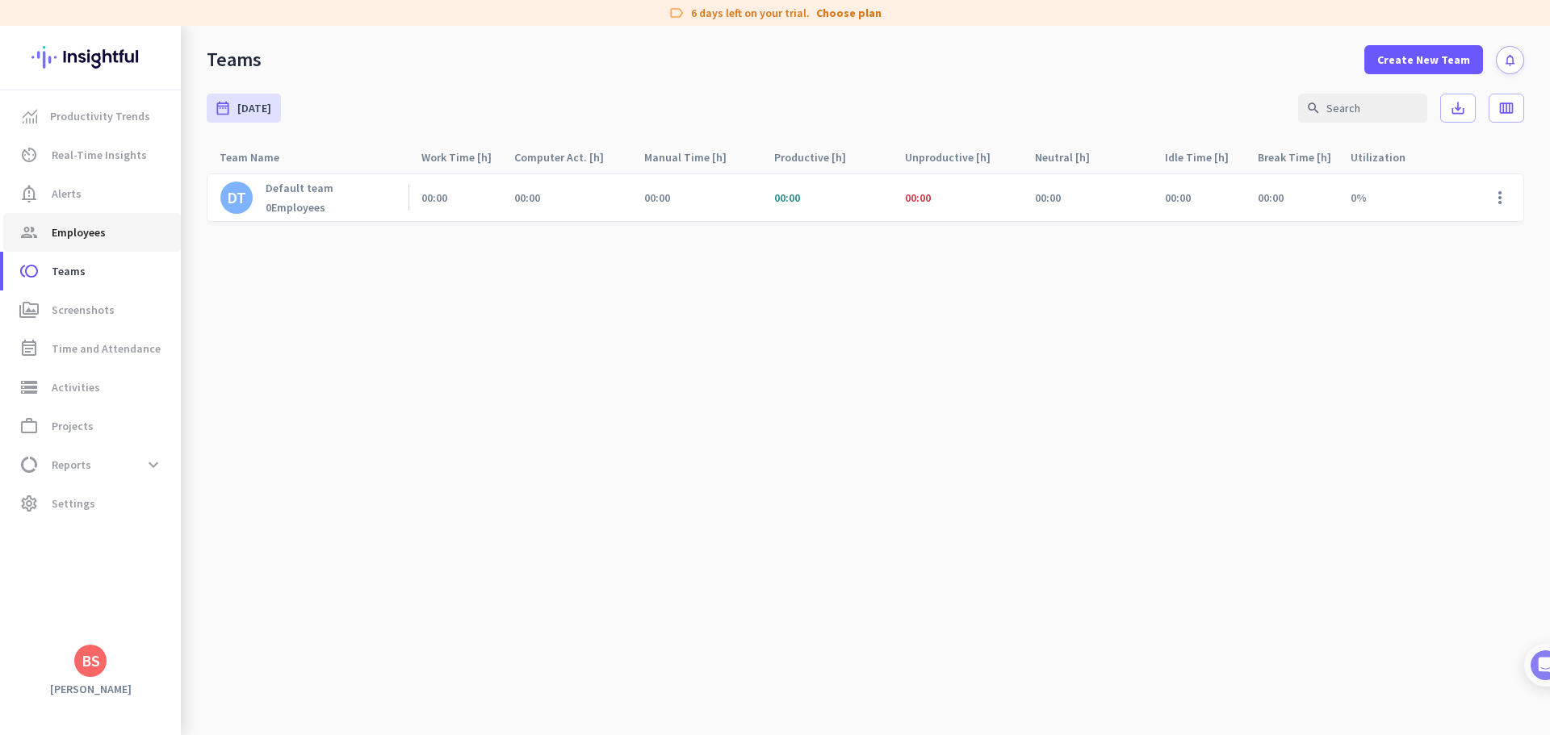
click at [86, 237] on span "Employees" at bounding box center [79, 232] width 54 height 19
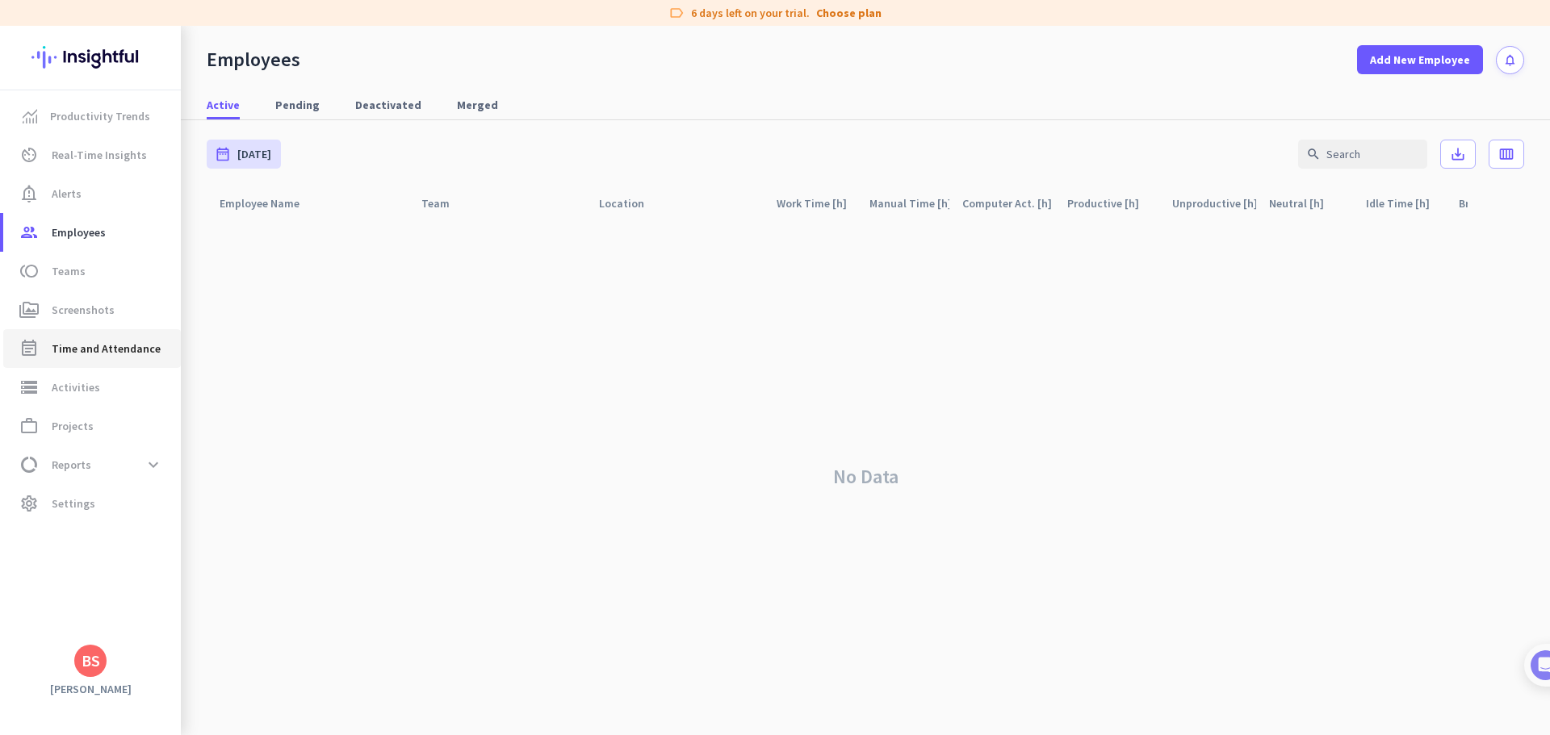
click at [96, 350] on span "Time and Attendance" at bounding box center [106, 348] width 109 height 19
